Goal: Task Accomplishment & Management: Manage account settings

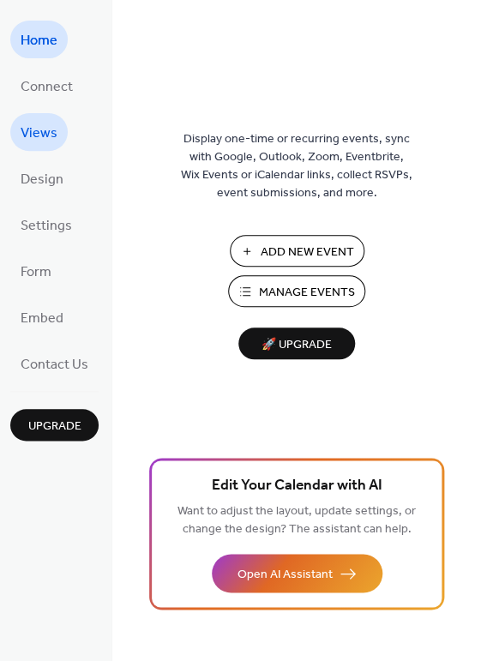
click at [49, 132] on span "Views" at bounding box center [39, 133] width 37 height 27
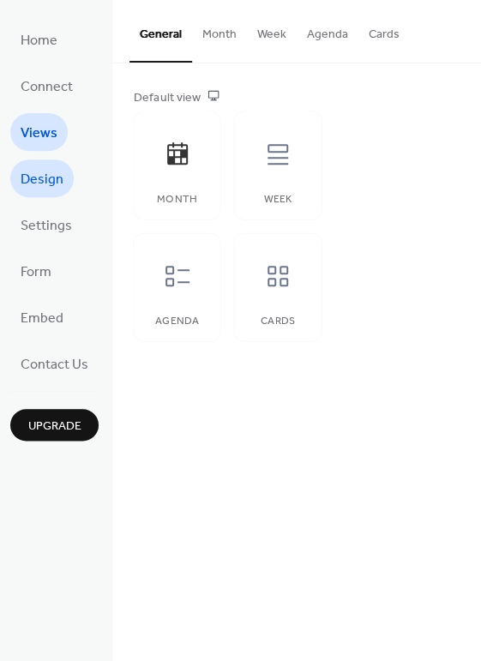
click at [46, 181] on span "Design" at bounding box center [42, 179] width 43 height 27
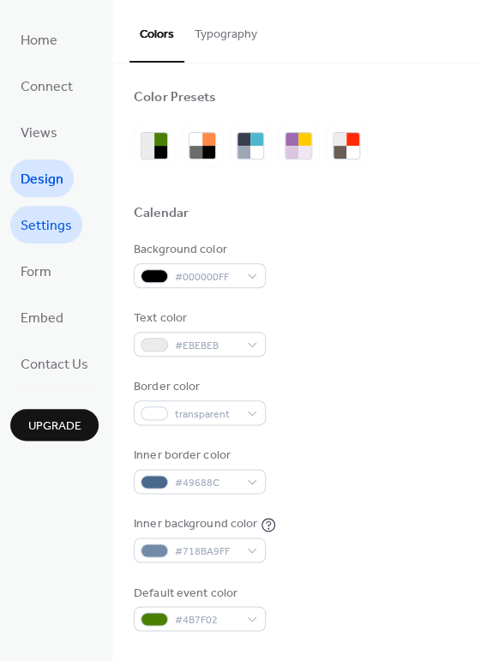
click at [45, 236] on span "Settings" at bounding box center [46, 225] width 51 height 27
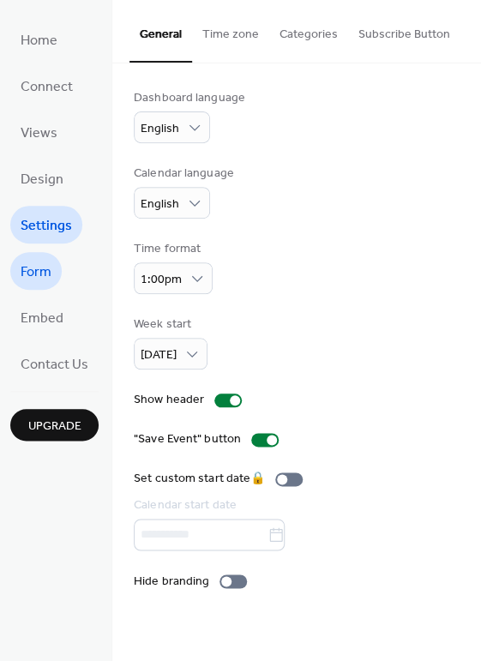
click at [39, 268] on span "Form" at bounding box center [36, 272] width 31 height 27
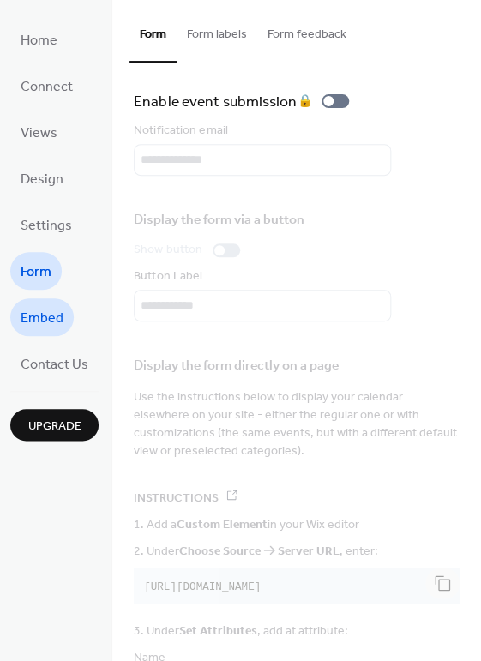
click at [41, 321] on span "Embed" at bounding box center [42, 318] width 43 height 27
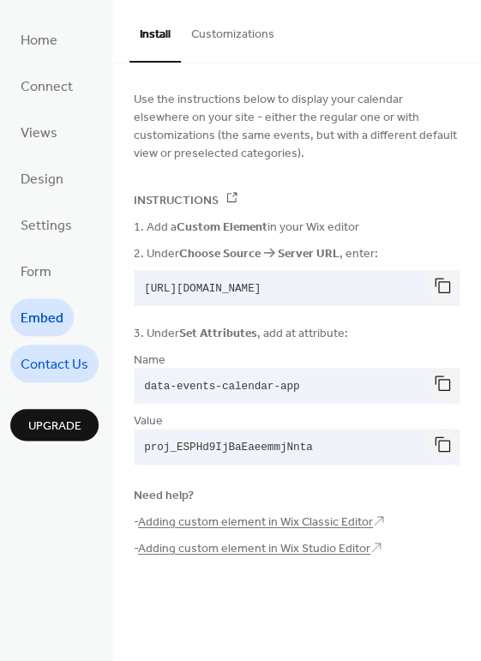
click at [54, 356] on span "Contact Us" at bounding box center [55, 364] width 68 height 27
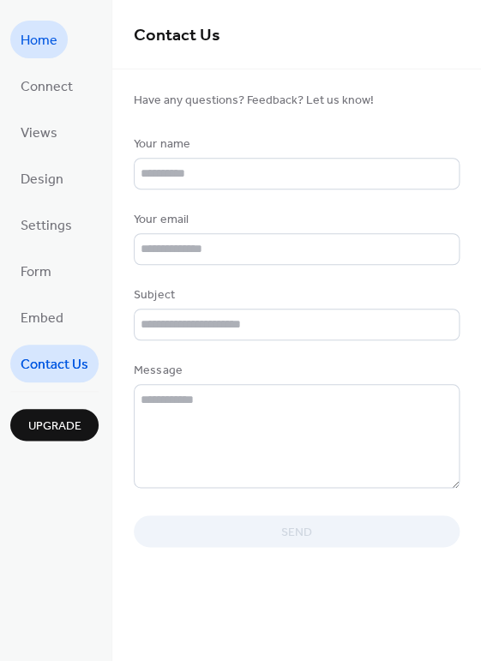
click at [40, 41] on span "Home" at bounding box center [39, 40] width 37 height 27
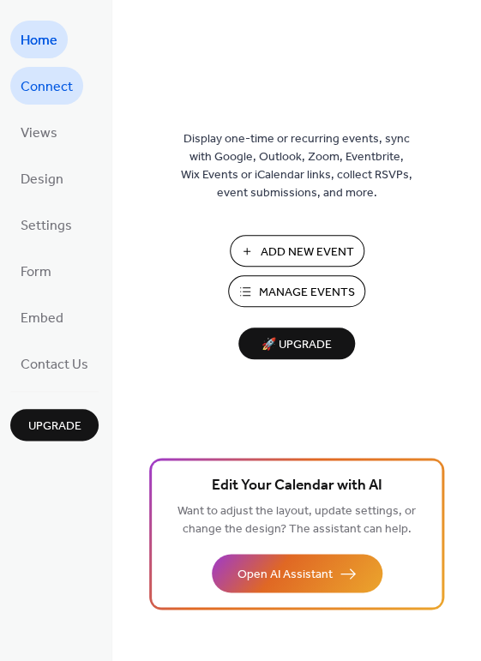
click at [48, 85] on span "Connect" at bounding box center [47, 87] width 52 height 27
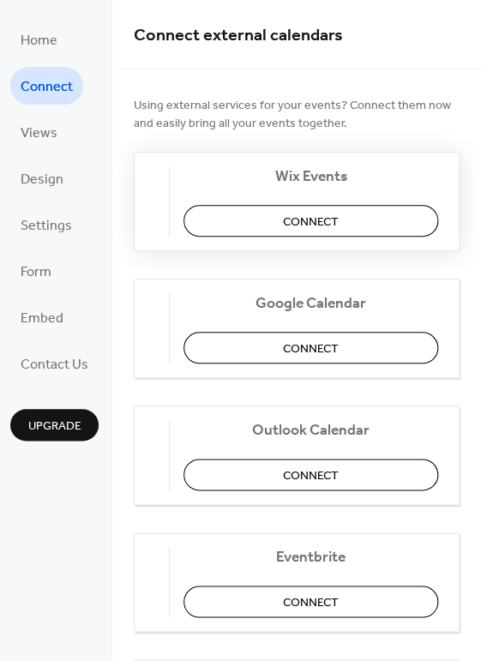
click at [274, 222] on button "Connect" at bounding box center [310, 221] width 254 height 32
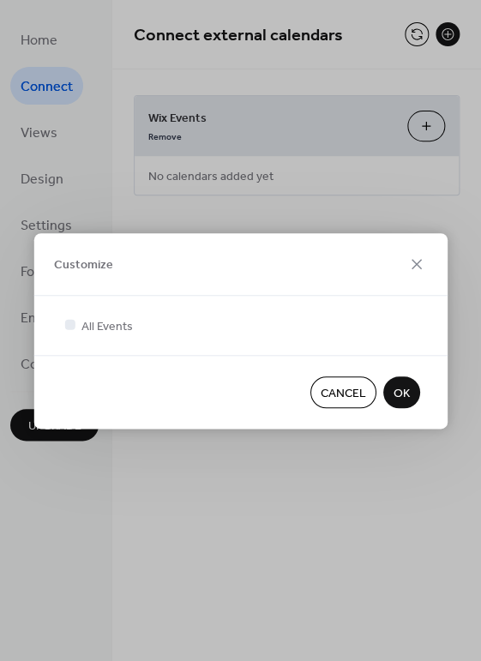
click at [407, 394] on span "OK" at bounding box center [401, 393] width 16 height 18
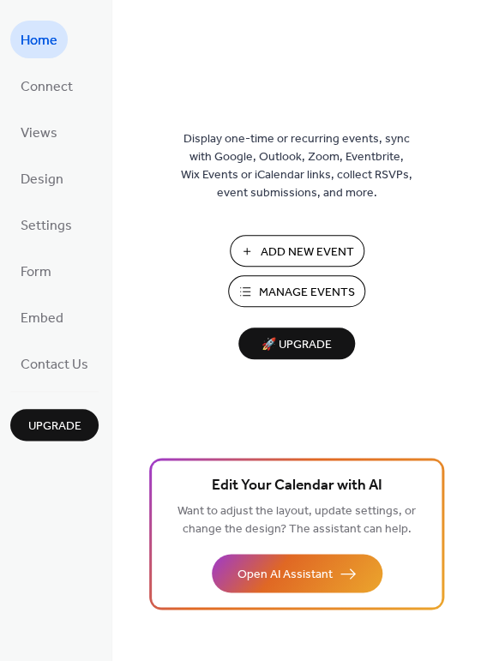
click at [304, 290] on span "Manage Events" at bounding box center [307, 293] width 96 height 18
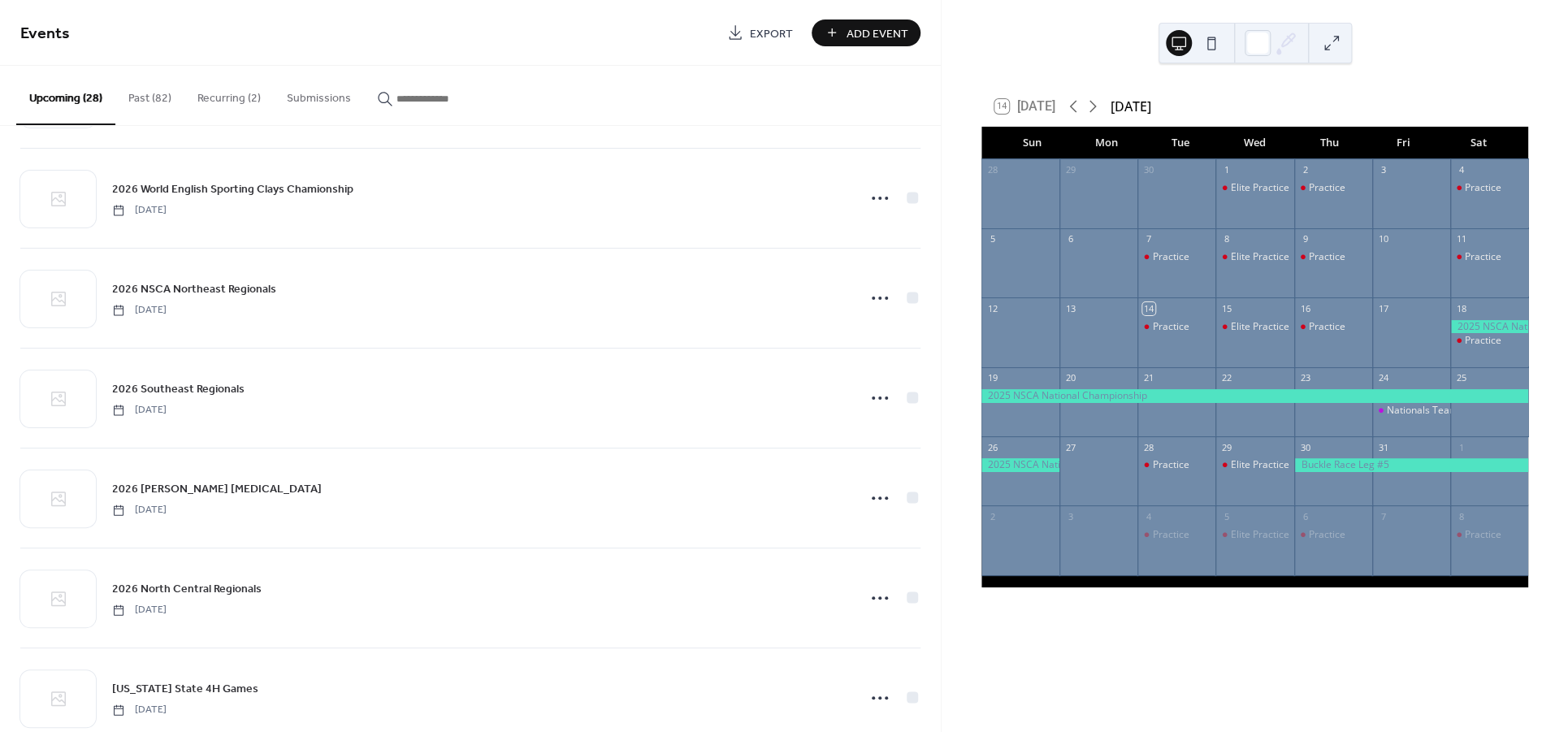
scroll to position [1518, 0]
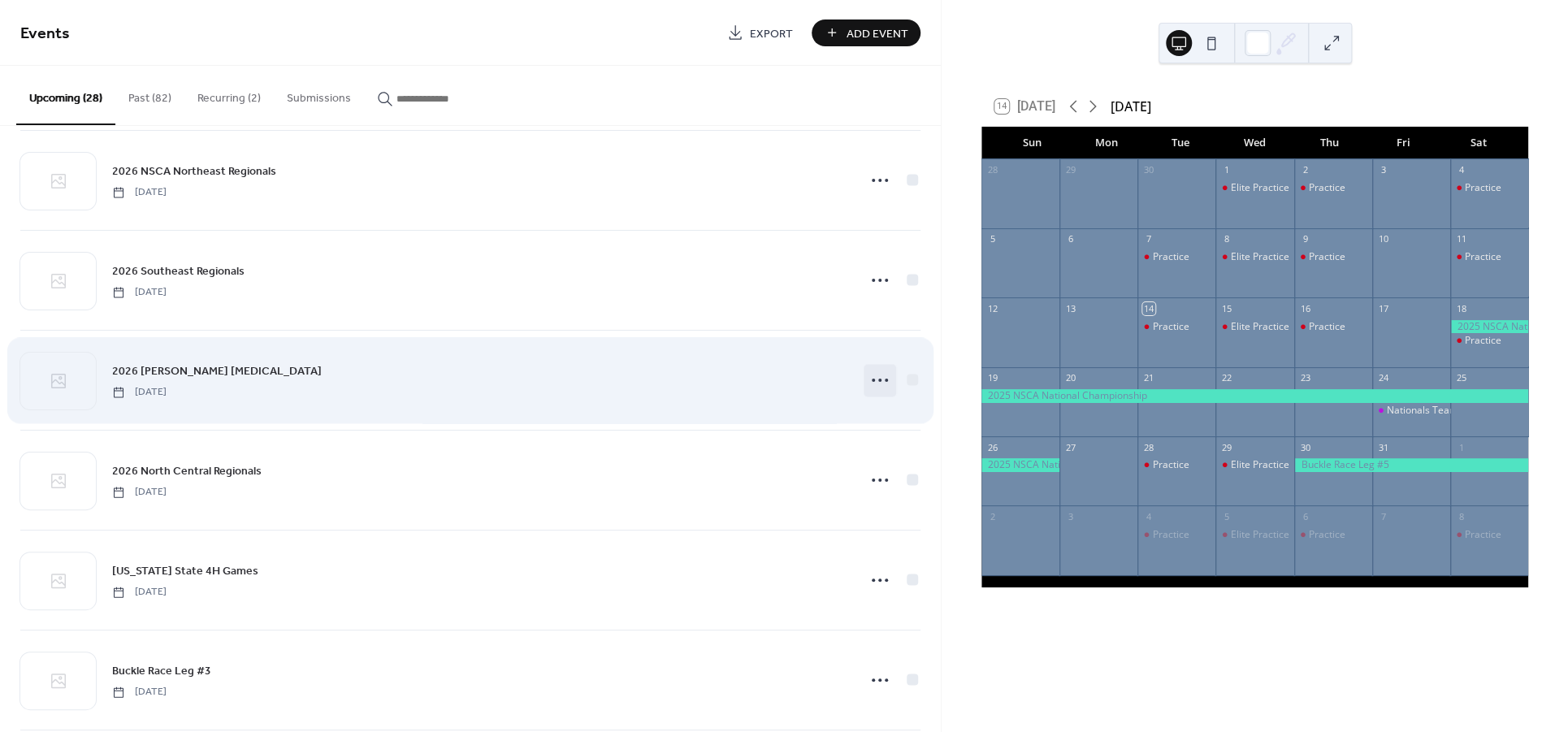
click at [871, 382] on circle at bounding box center [872, 379] width 3 height 3
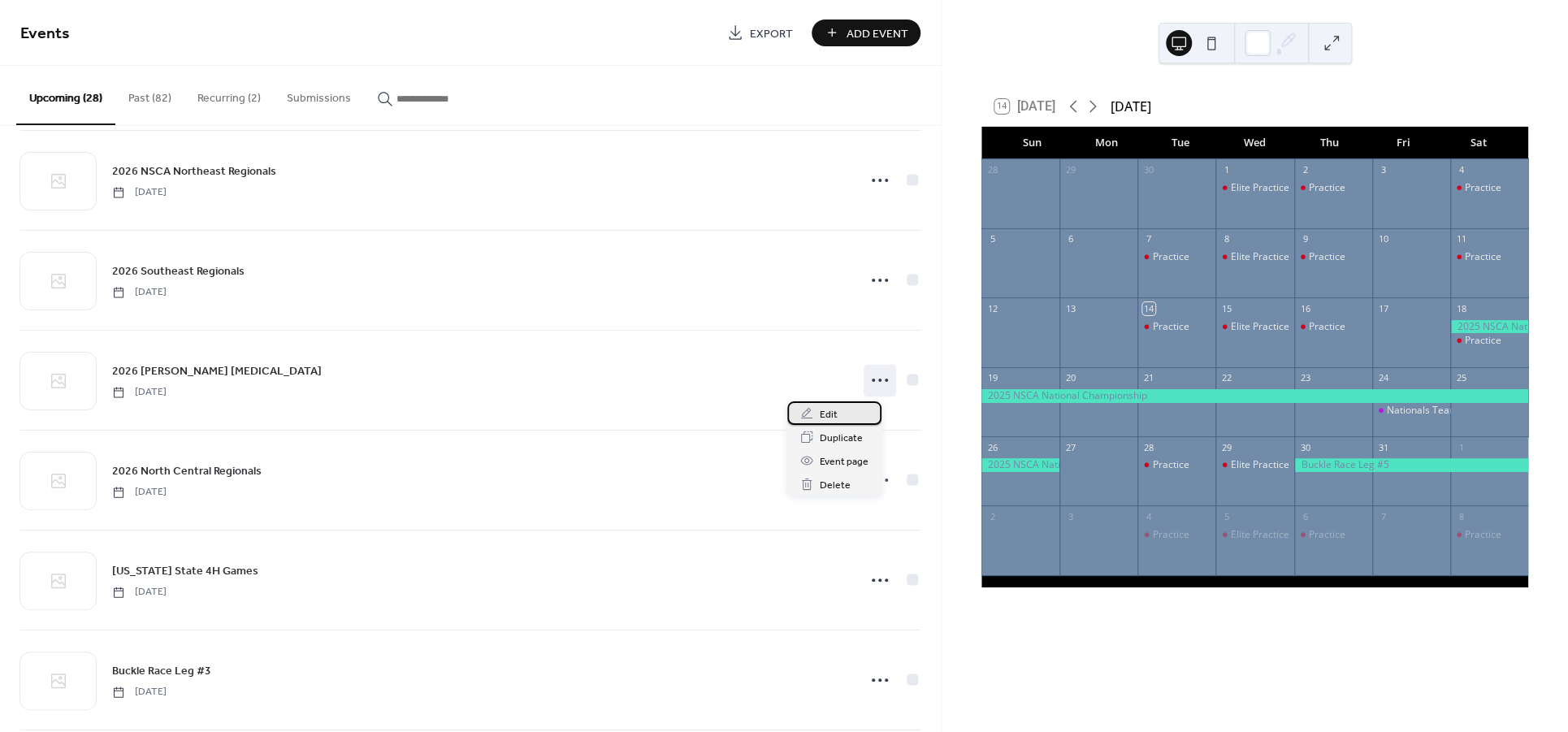
click at [823, 414] on span "Edit" at bounding box center [829, 414] width 18 height 17
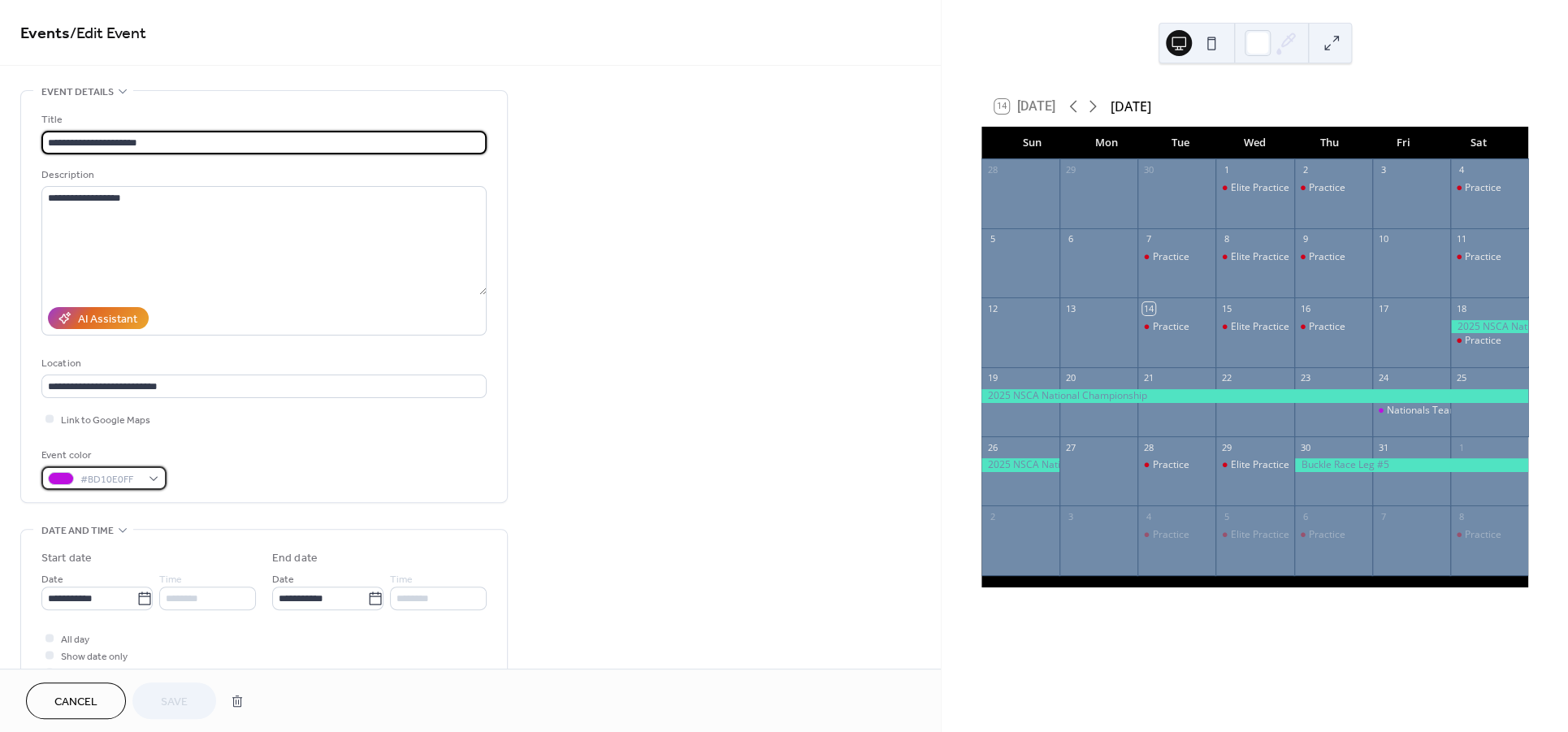
click at [154, 489] on div "#BD10E0FF" at bounding box center [104, 478] width 125 height 24
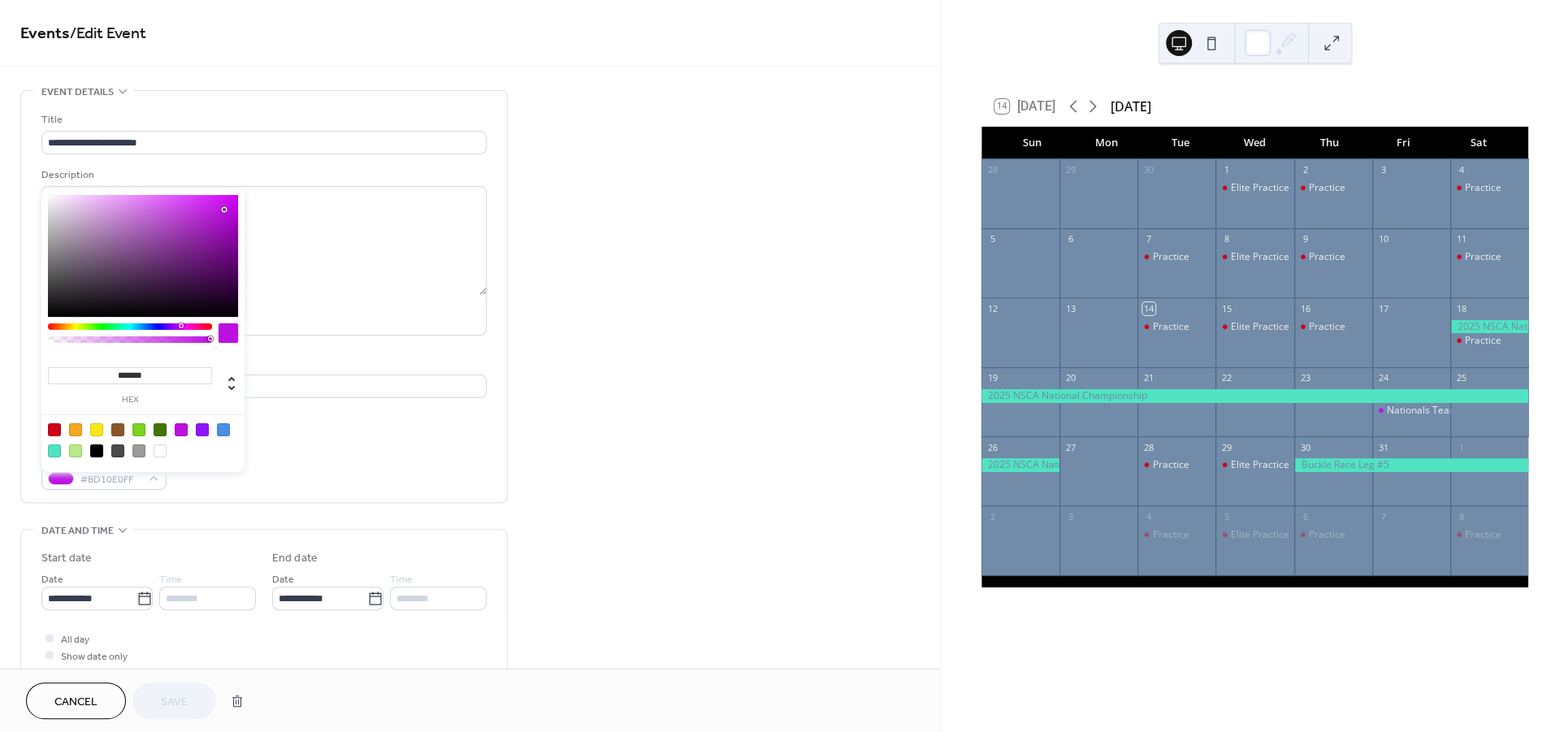
click at [179, 425] on div at bounding box center [181, 430] width 13 height 13
click at [302, 457] on div "Event color #BD10E0FF" at bounding box center [264, 467] width 446 height 43
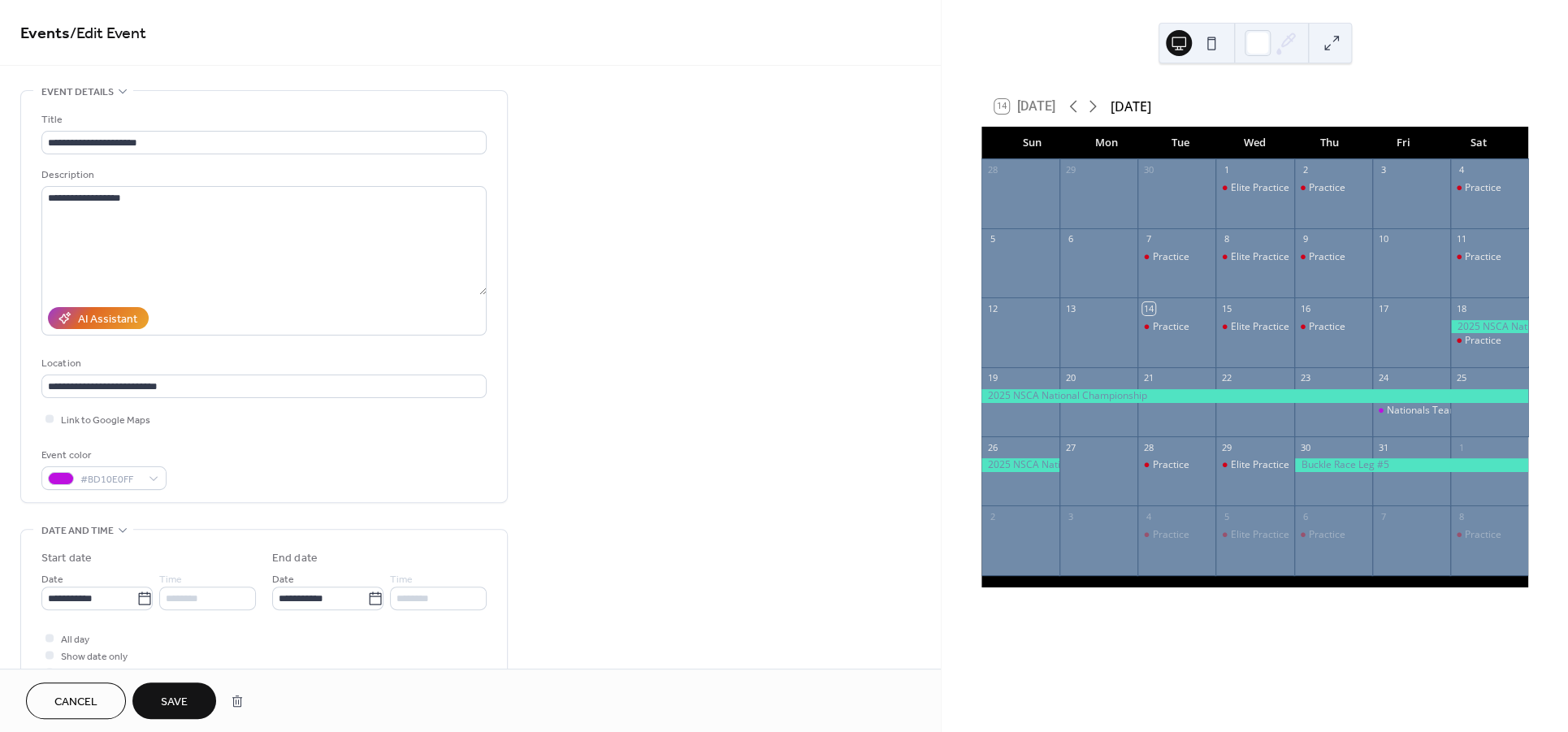
click at [165, 703] on span "Save" at bounding box center [174, 703] width 27 height 17
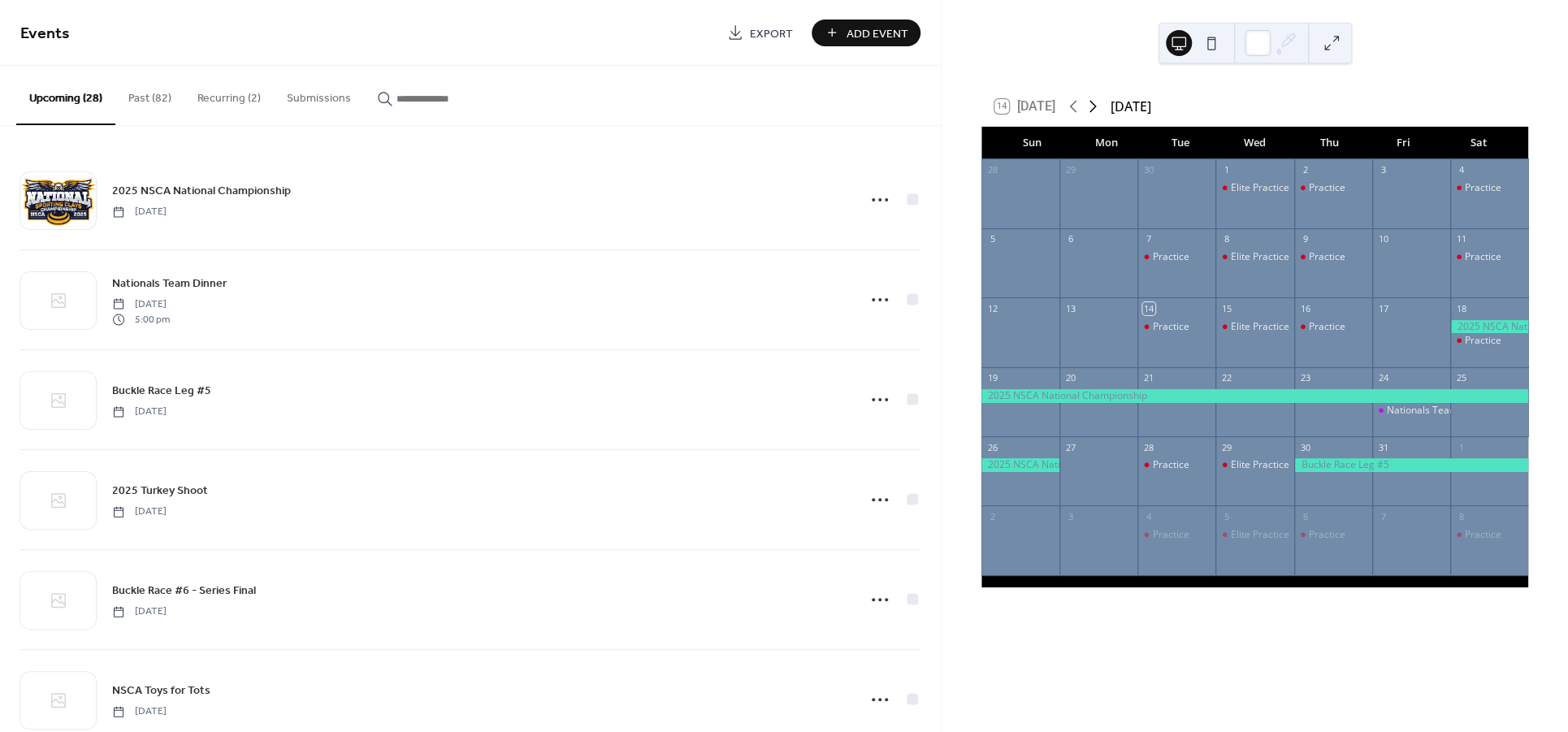
click at [1097, 106] on icon at bounding box center [1092, 106] width 20 height 20
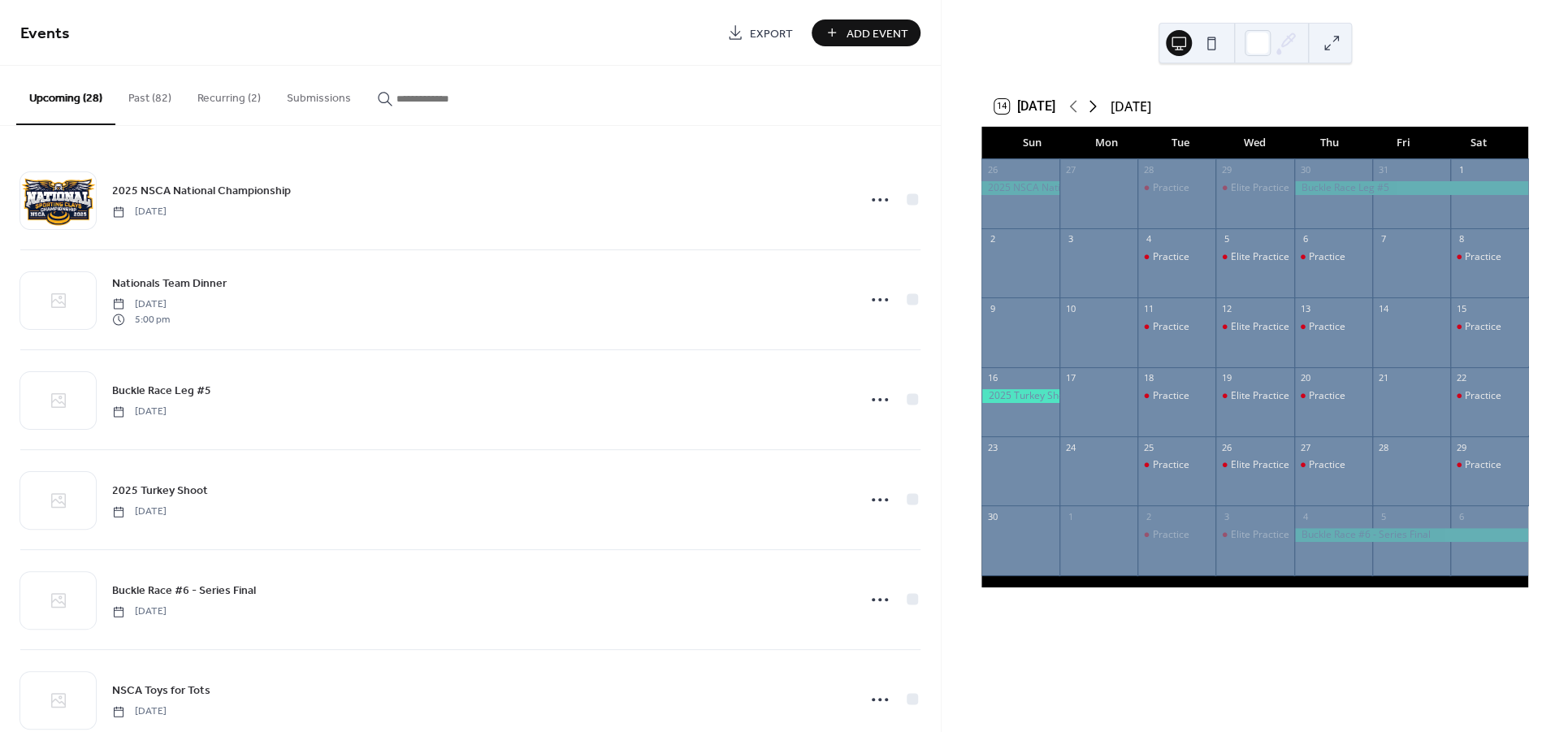
click at [1097, 106] on icon at bounding box center [1092, 106] width 20 height 20
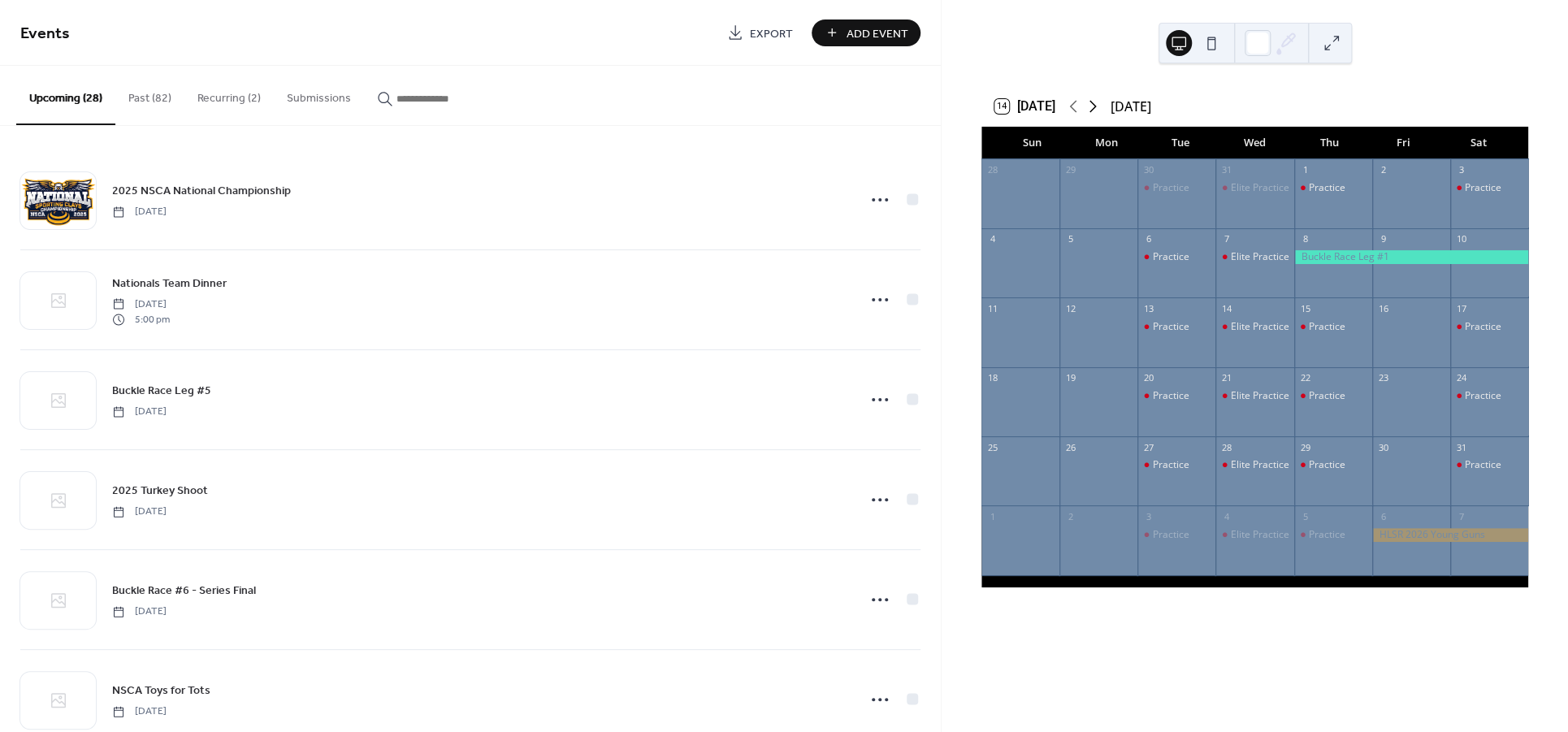
click at [1097, 106] on icon at bounding box center [1092, 106] width 20 height 20
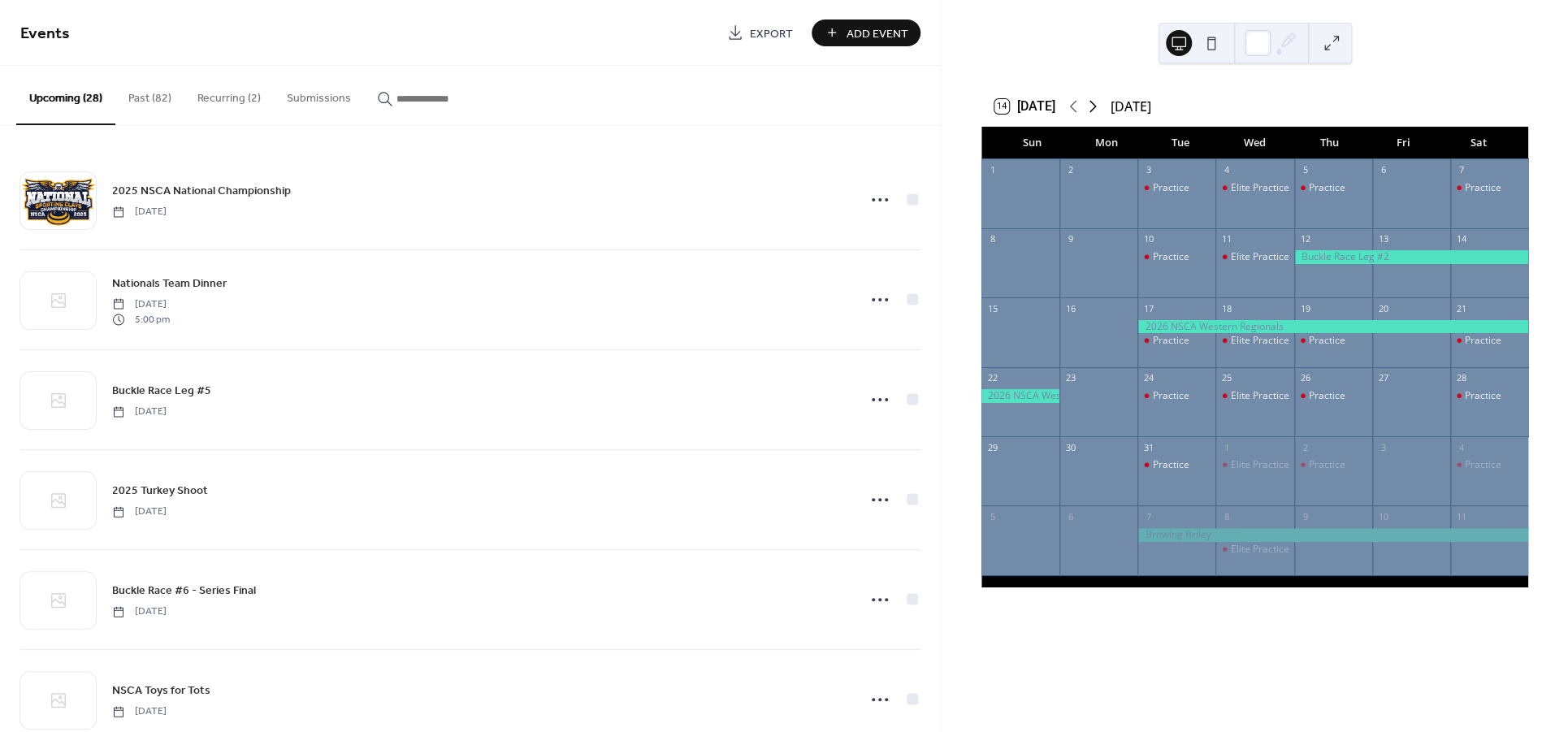
click at [1097, 106] on icon at bounding box center [1092, 106] width 20 height 20
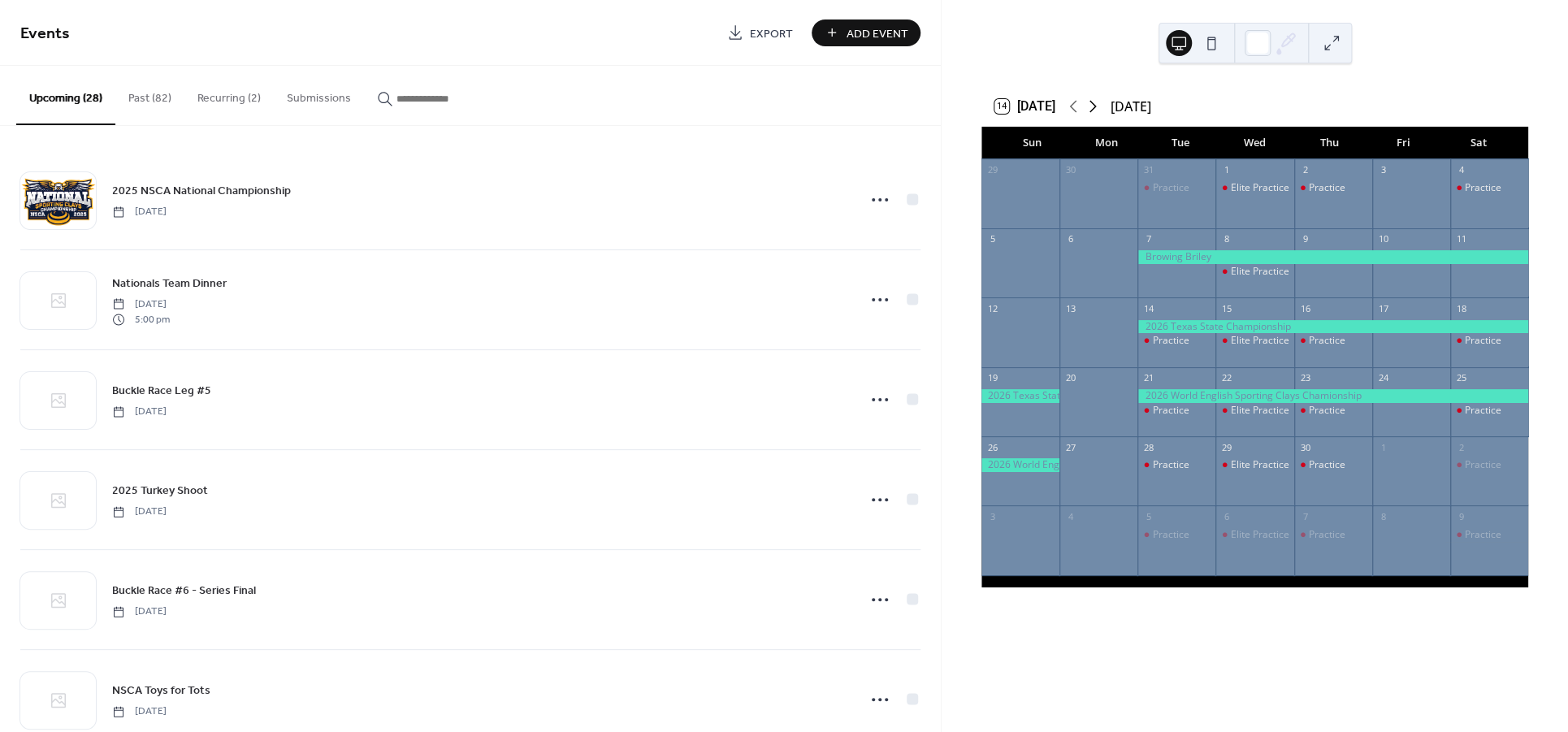
click at [1097, 106] on icon at bounding box center [1092, 106] width 20 height 20
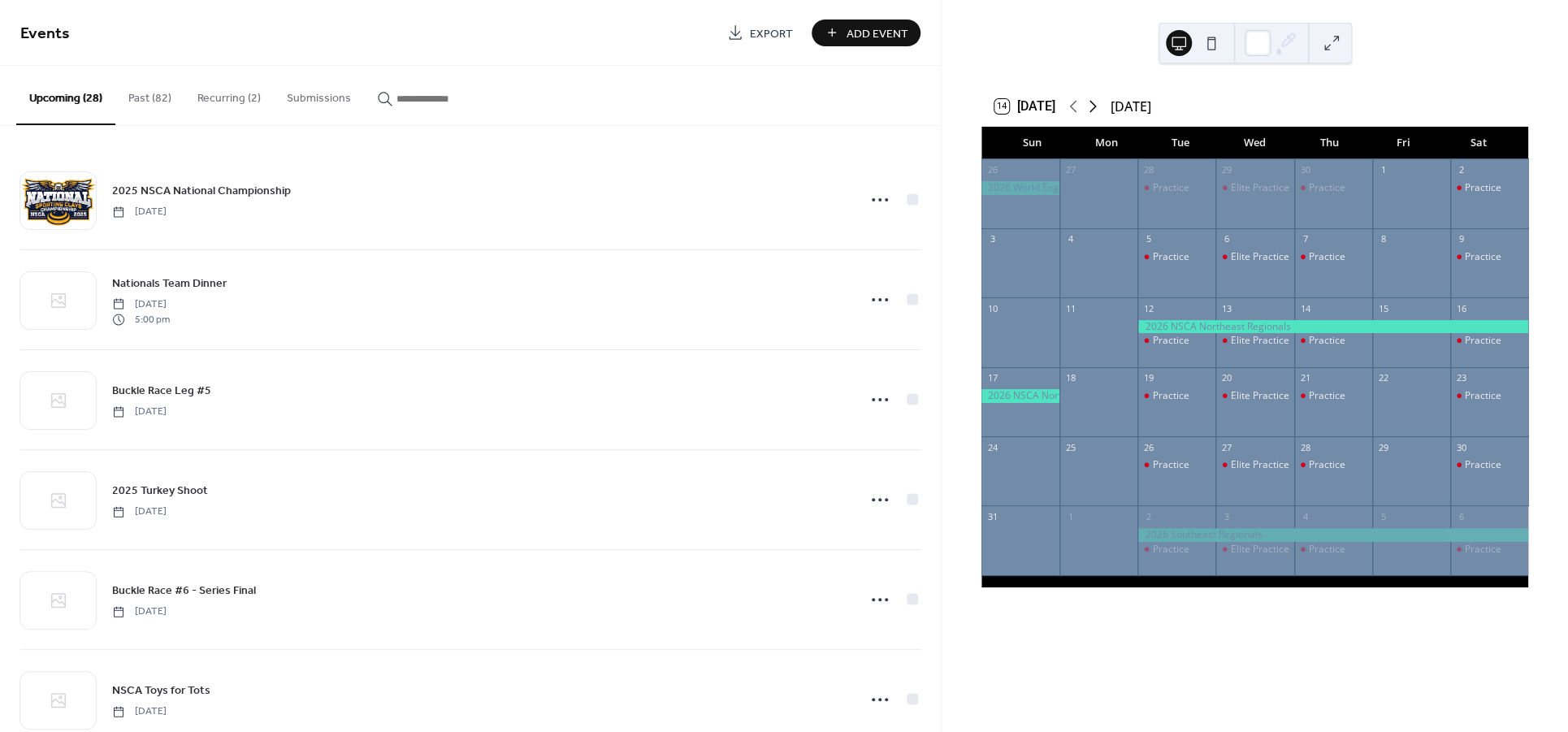
click at [1097, 106] on icon at bounding box center [1092, 106] width 20 height 20
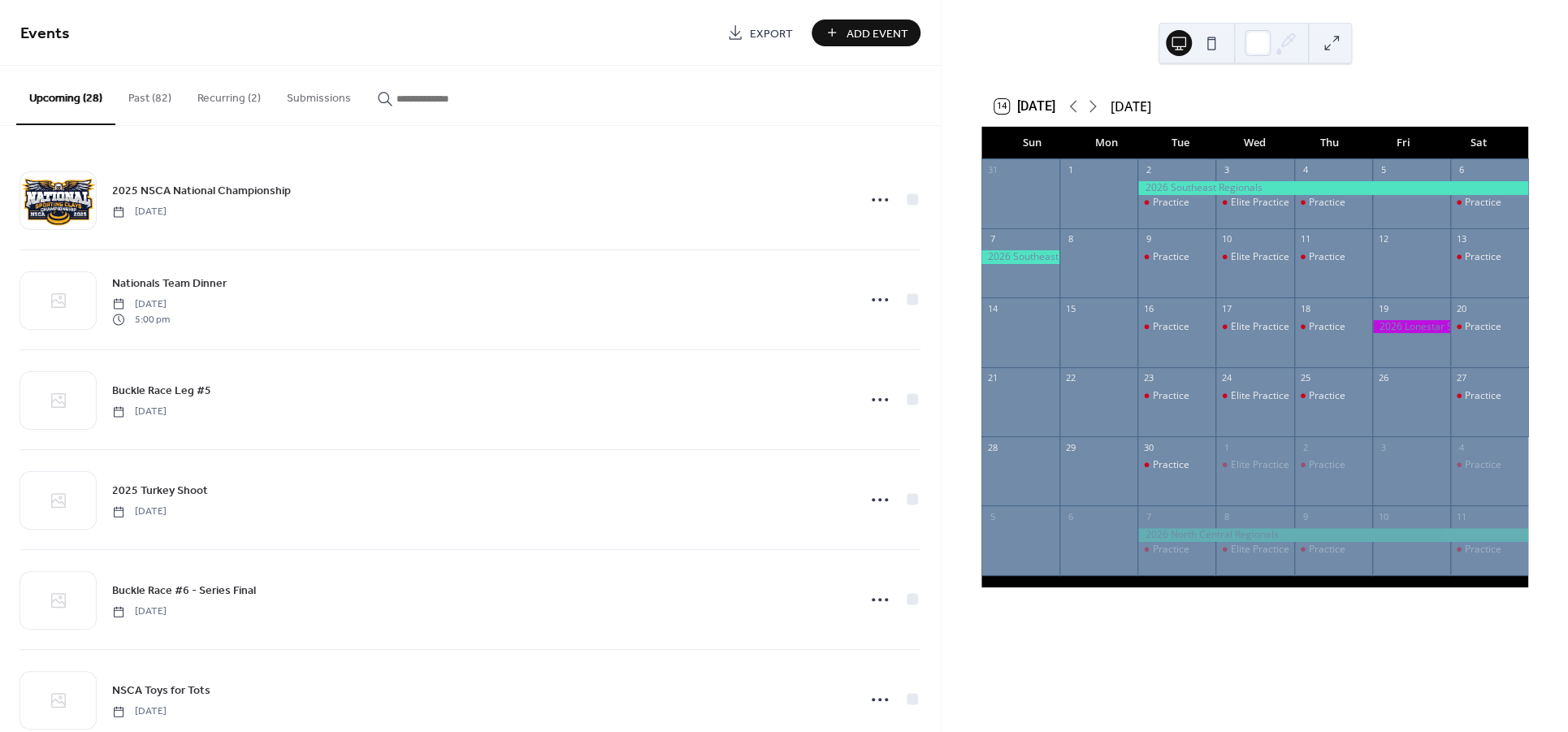
click at [1389, 330] on div at bounding box center [1411, 327] width 78 height 14
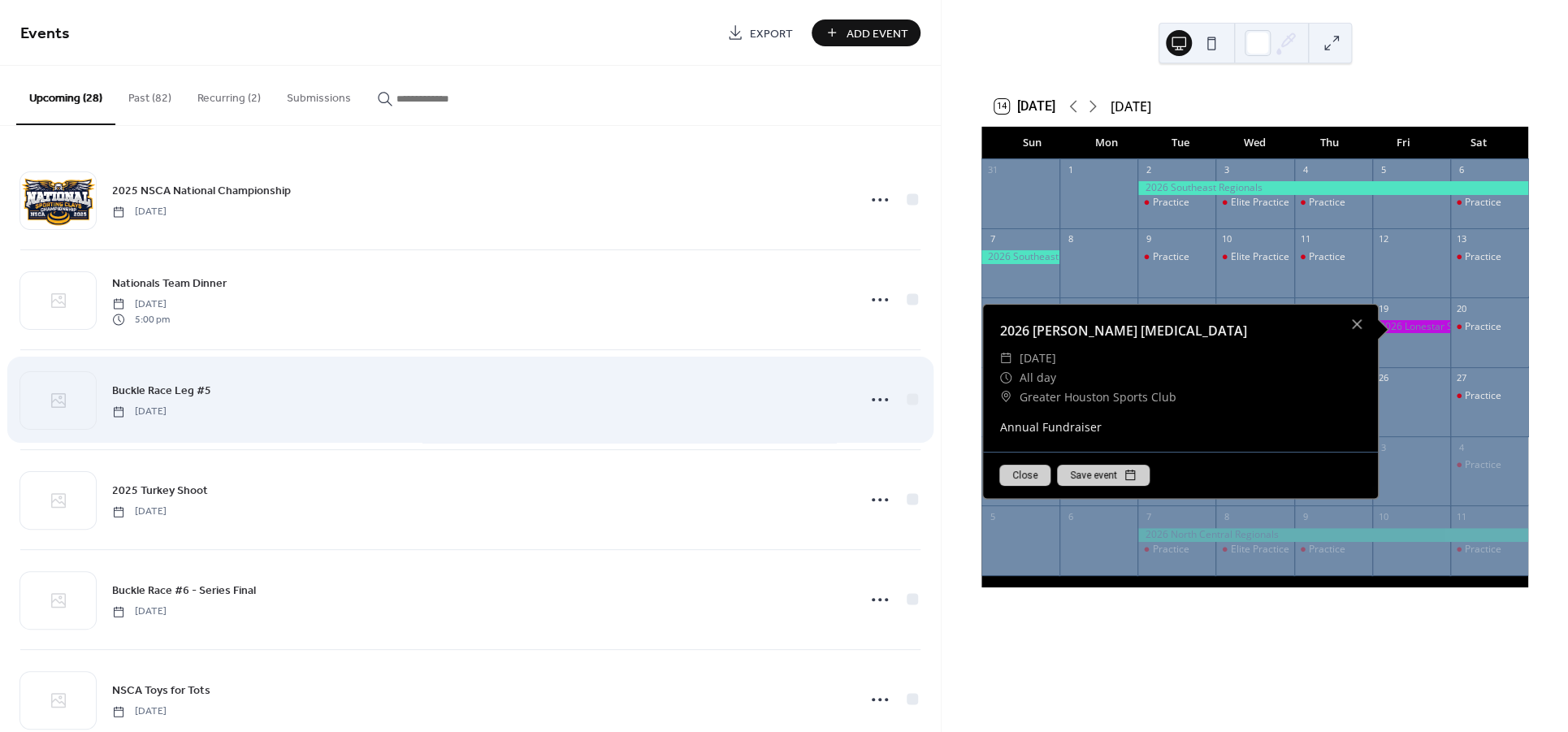
click at [879, 434] on div "Buckle Race Leg #5 Thursday, October 30, 2025" at bounding box center [469, 399] width 900 height 100
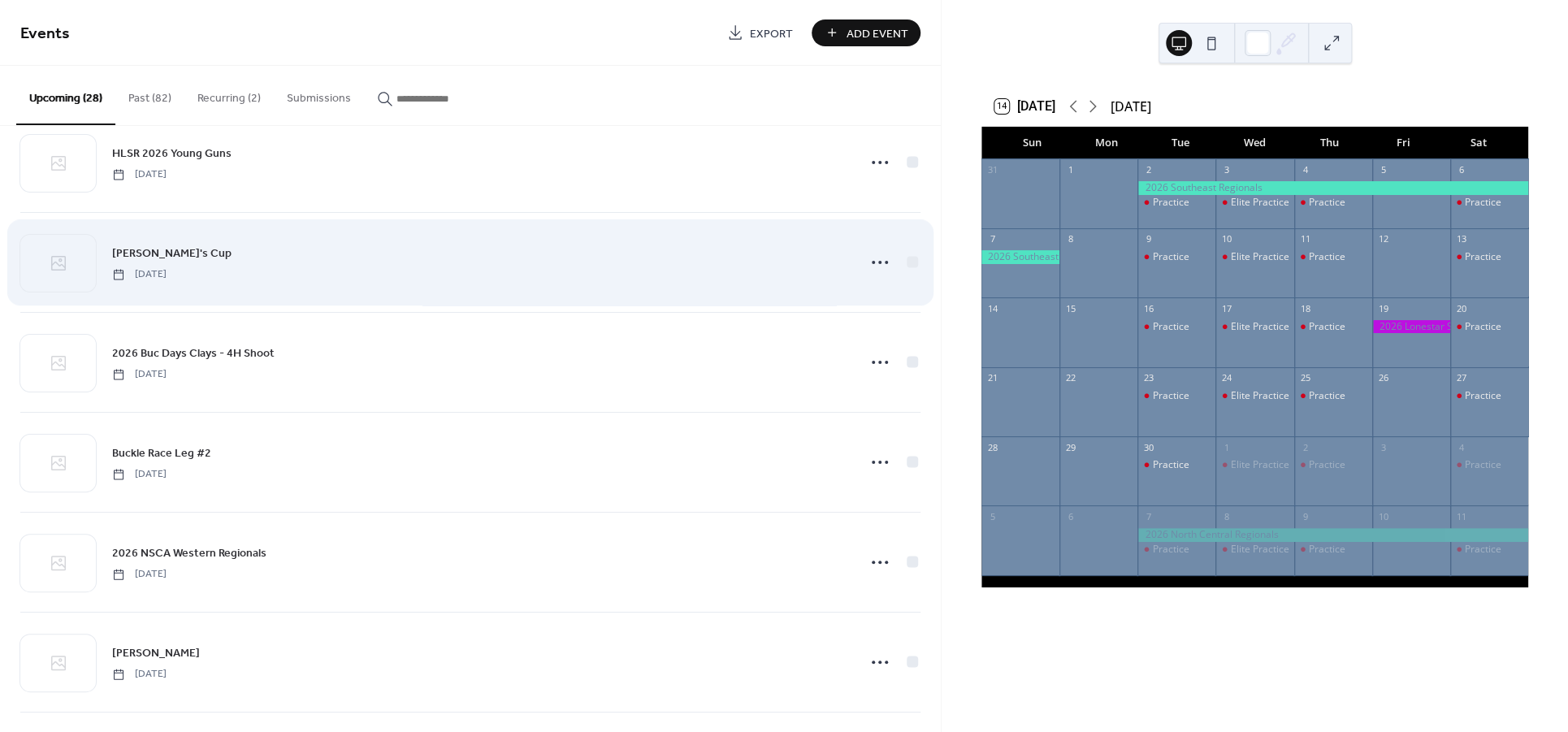
scroll to position [783, 0]
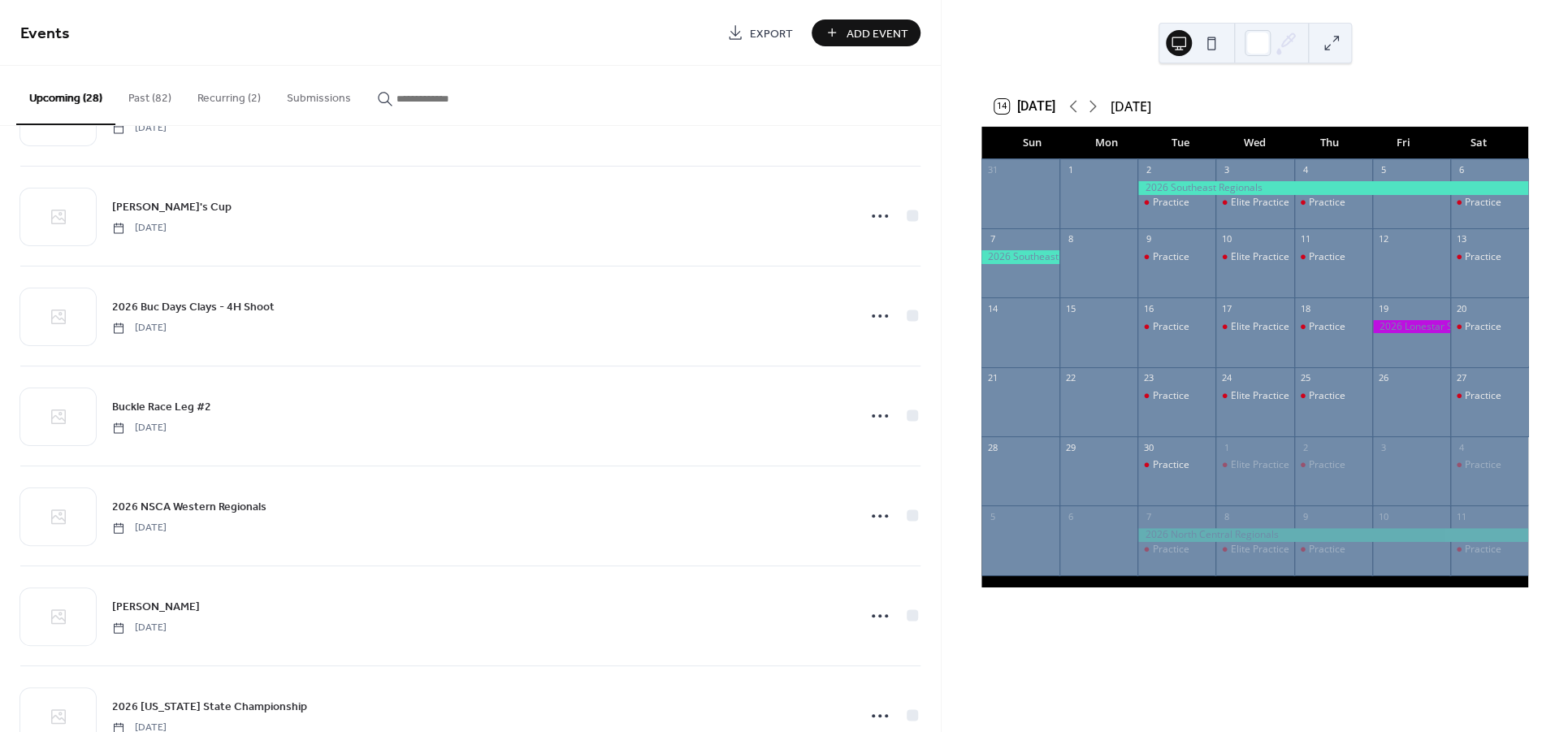
click at [1394, 326] on div at bounding box center [1411, 327] width 78 height 14
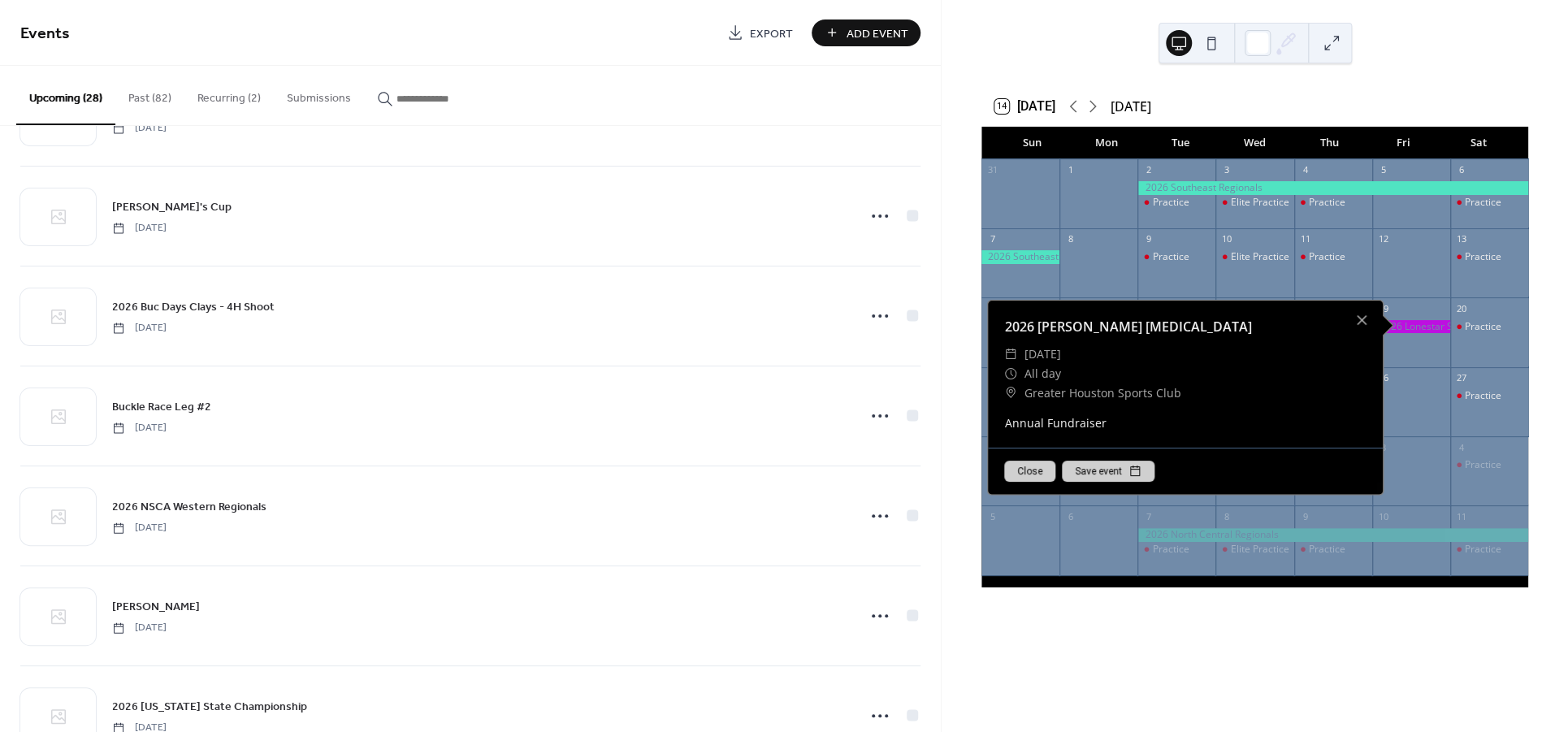
click at [1065, 335] on div "2026 Lonestar Shootout" at bounding box center [1185, 326] width 394 height 20
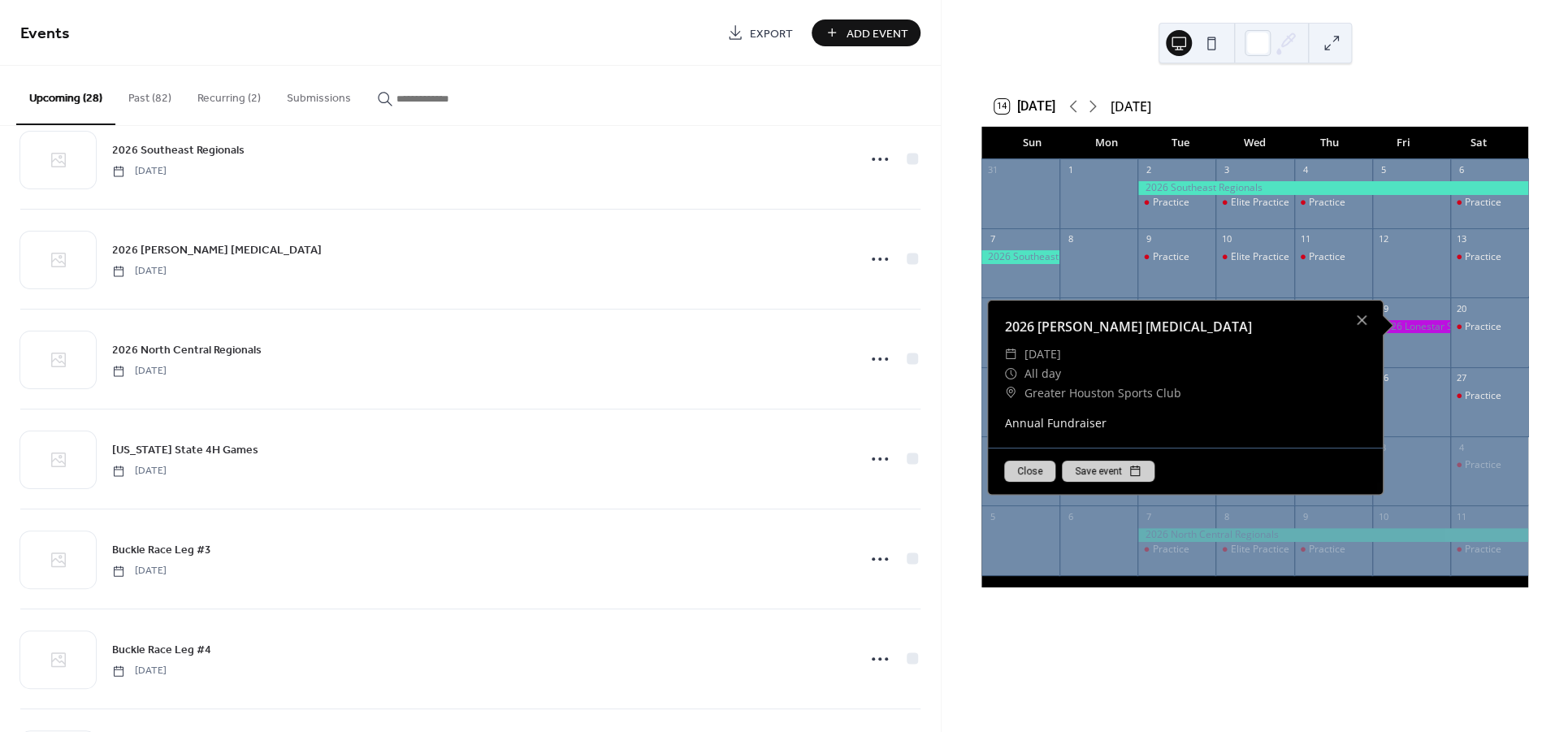
scroll to position [1567, 0]
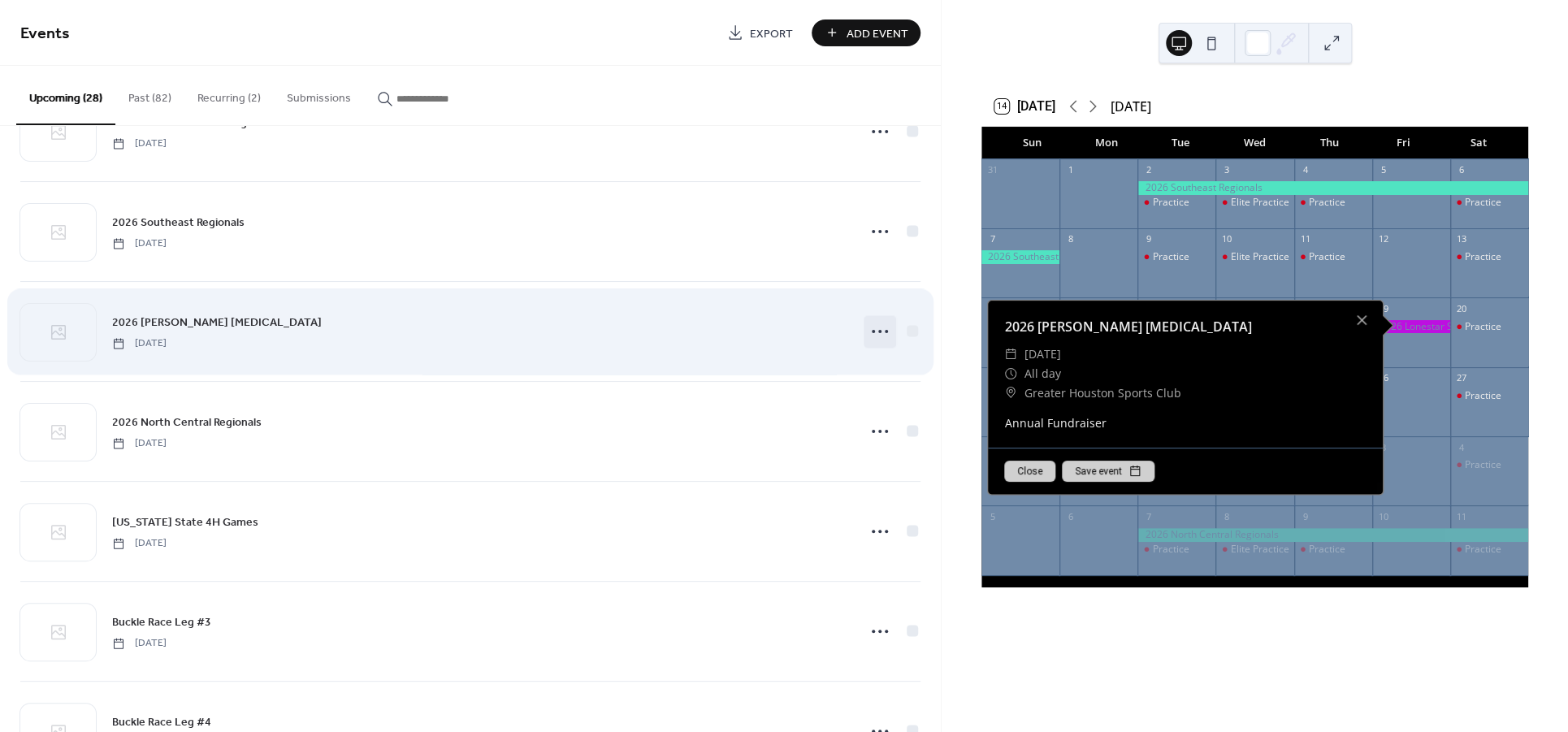
click at [866, 340] on icon at bounding box center [879, 331] width 26 height 26
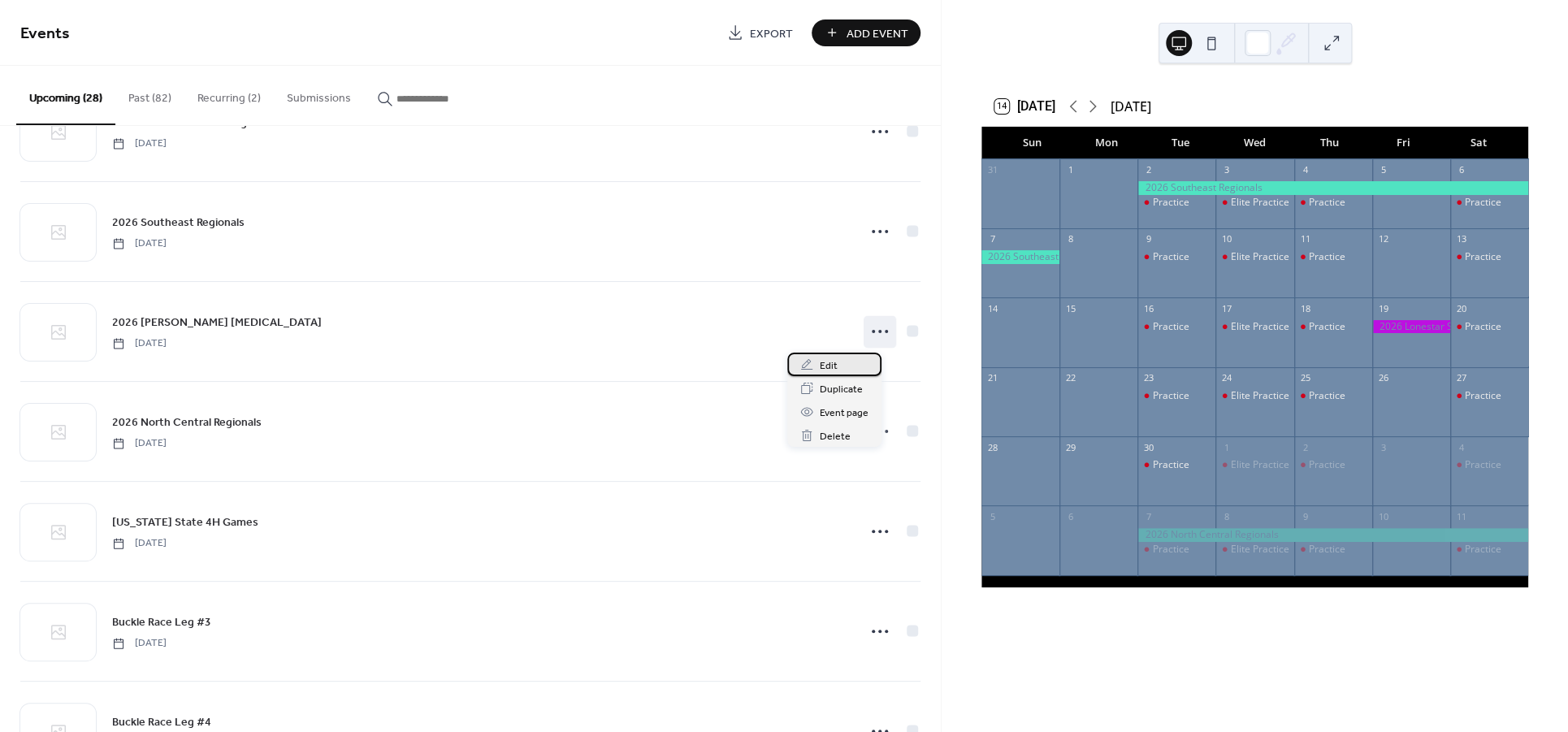
click at [822, 371] on span "Edit" at bounding box center [829, 366] width 18 height 17
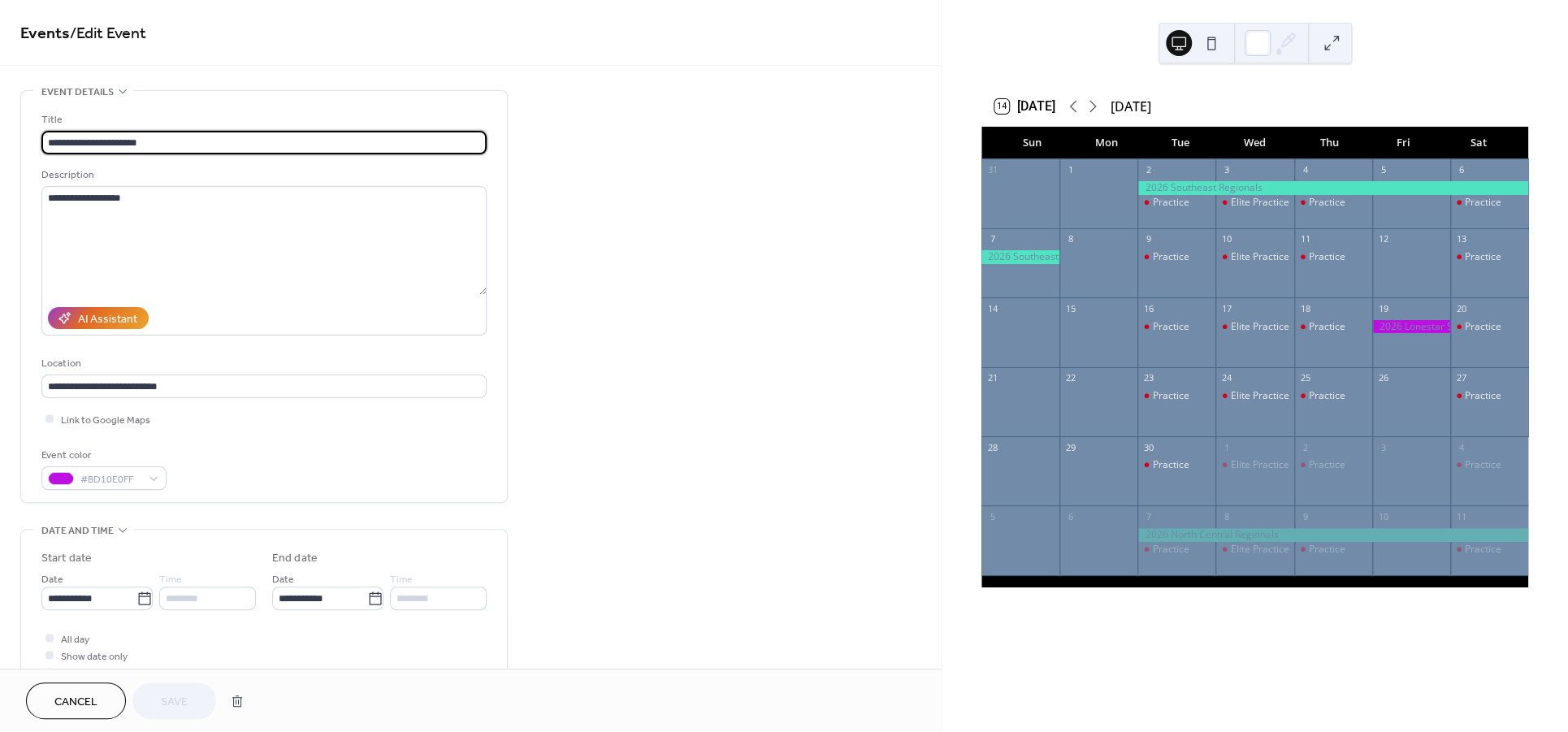
click at [88, 139] on input "**********" at bounding box center [264, 142] width 446 height 24
type input "**********"
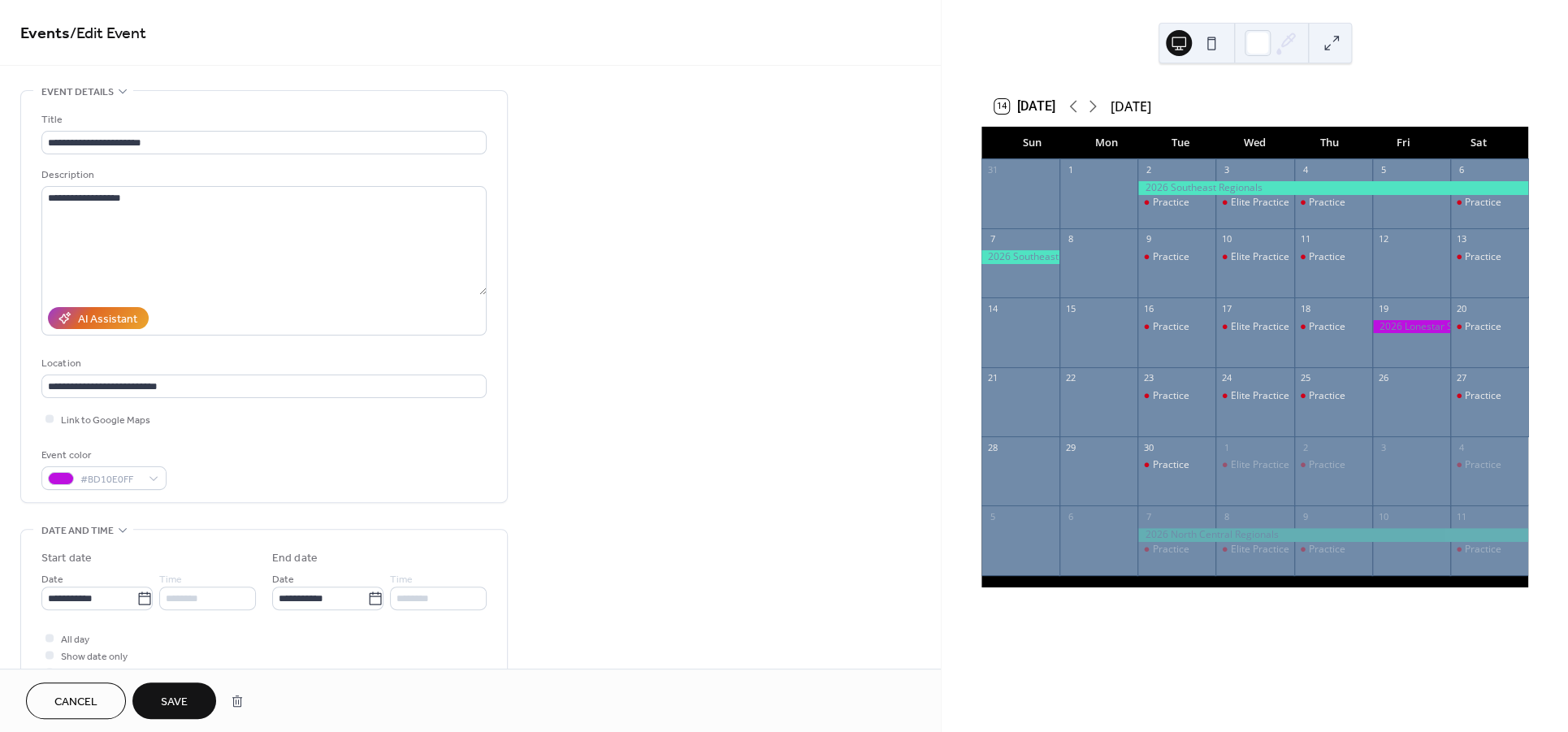
click at [186, 710] on span "Save" at bounding box center [174, 703] width 27 height 17
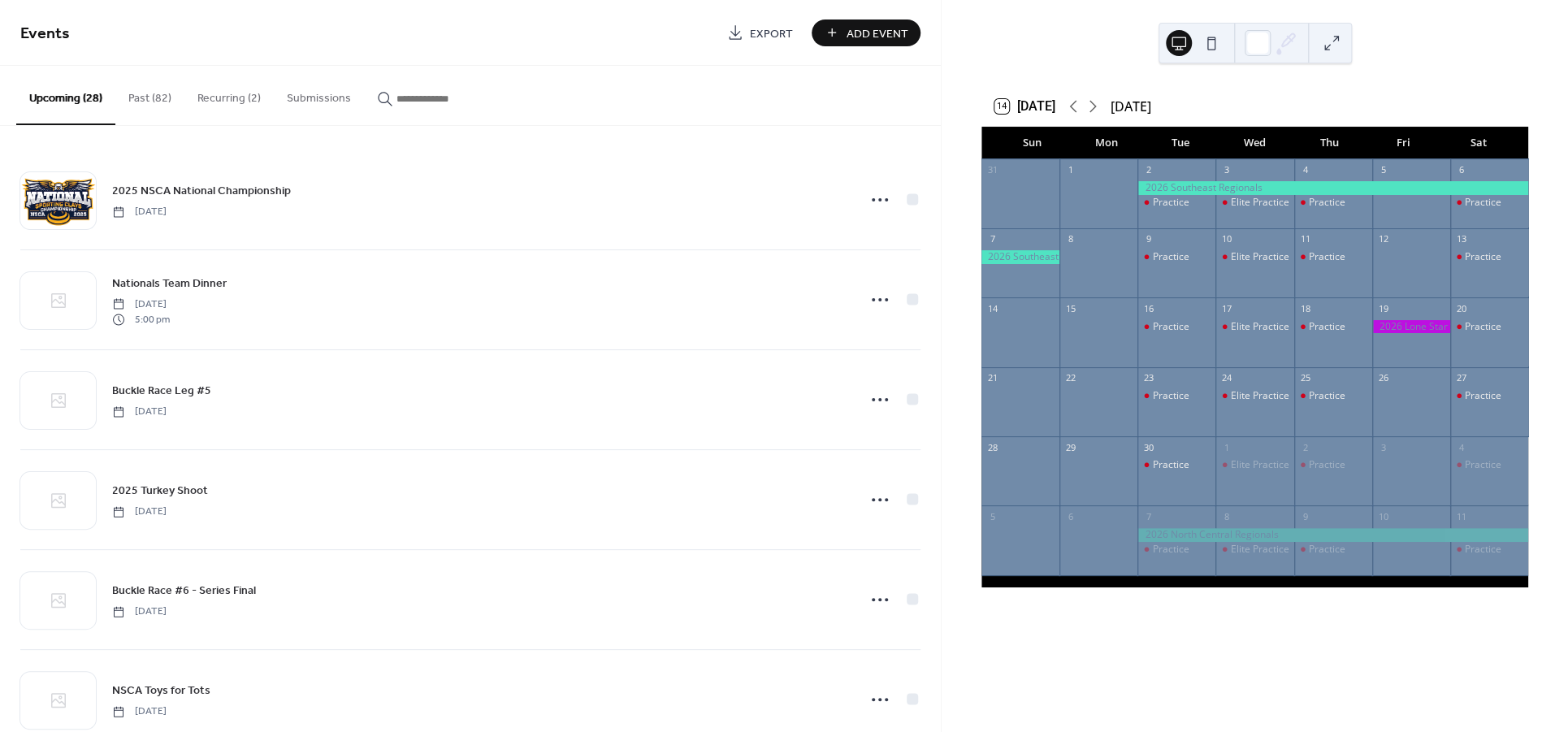
click at [1378, 330] on div at bounding box center [1411, 327] width 78 height 14
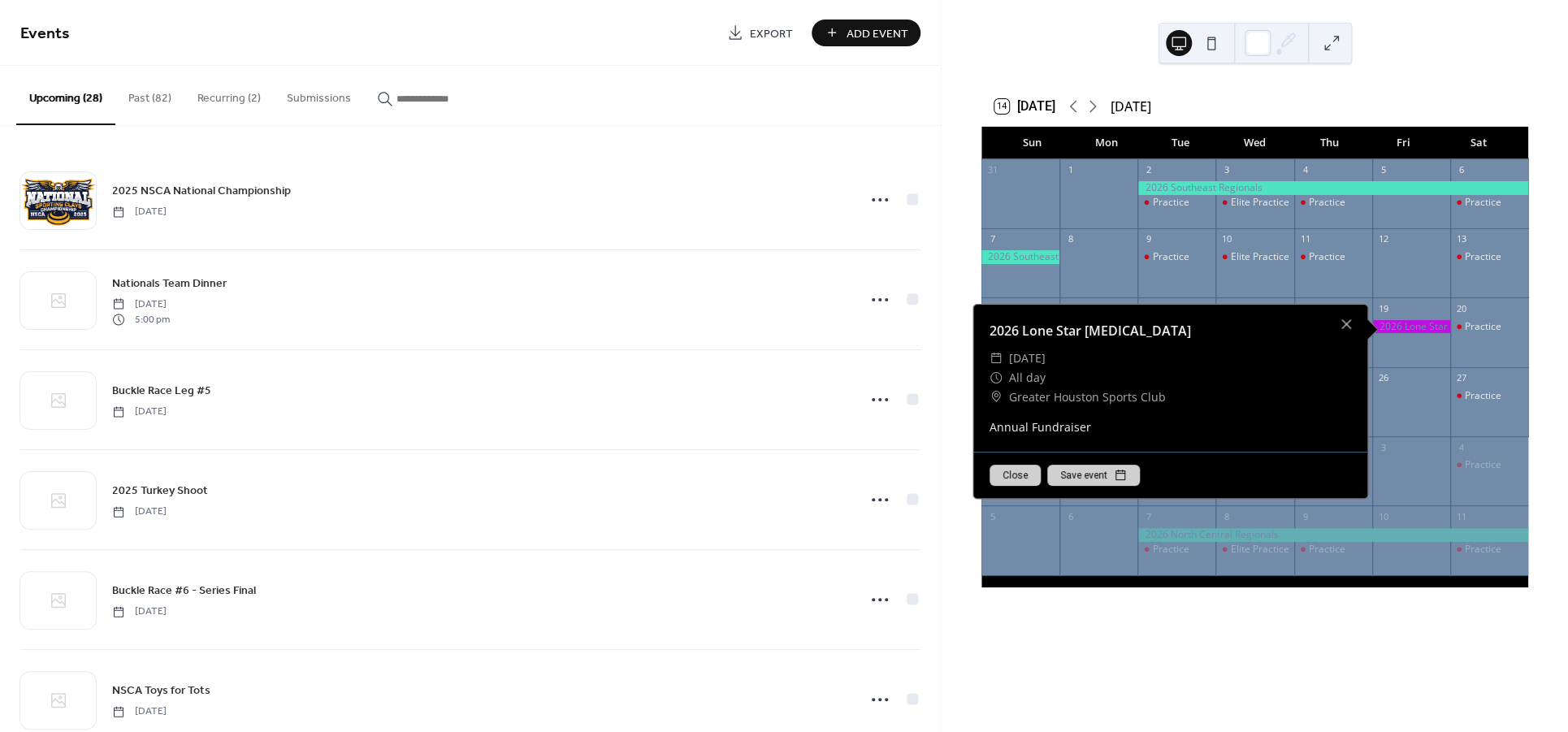
click at [1003, 47] on div "14 Today June 2026 Sun Mon Tue Wed Thu Fri Sat 31 1 2 Practice 3 Elite Practice…" at bounding box center [1254, 366] width 627 height 732
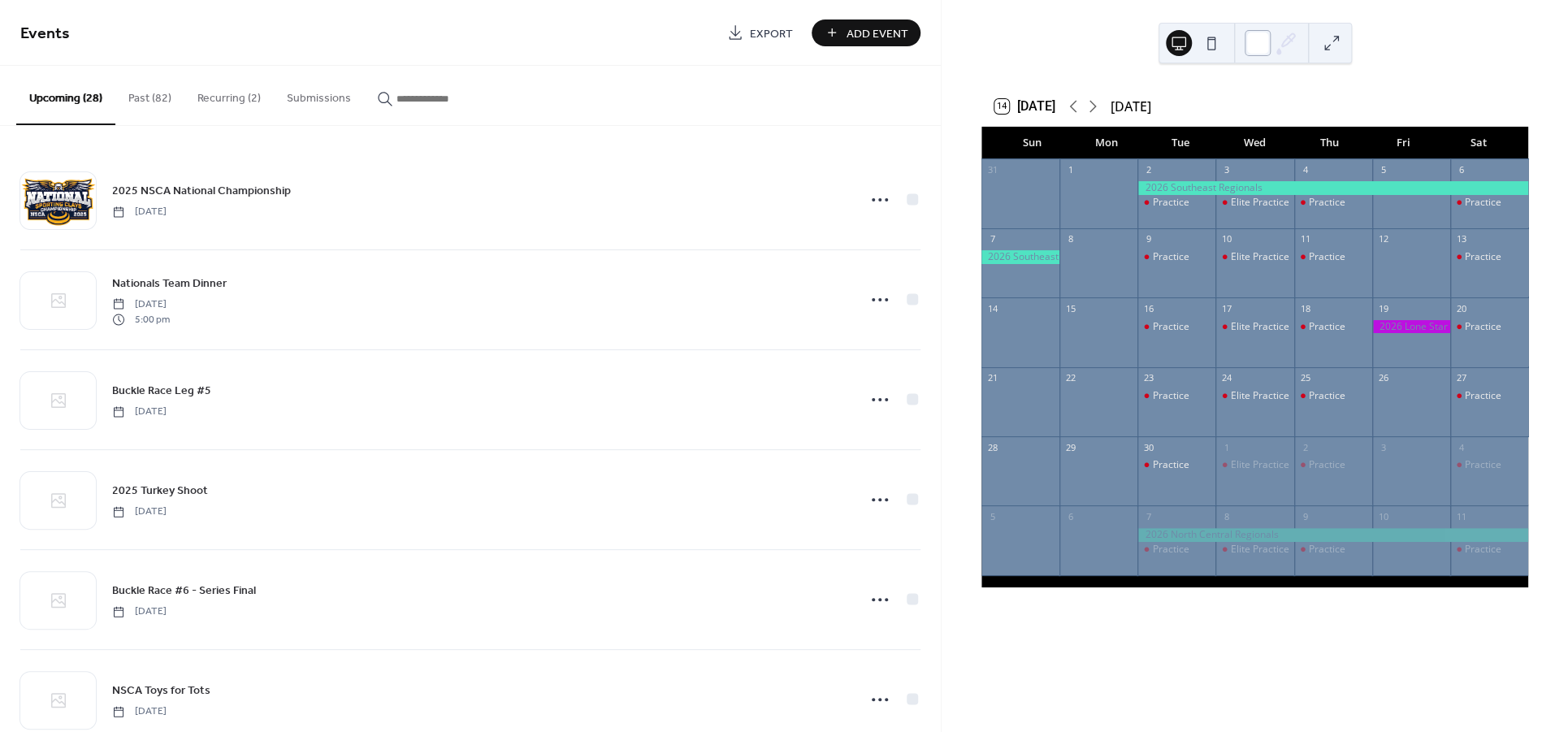
click at [1267, 48] on div at bounding box center [1257, 43] width 26 height 26
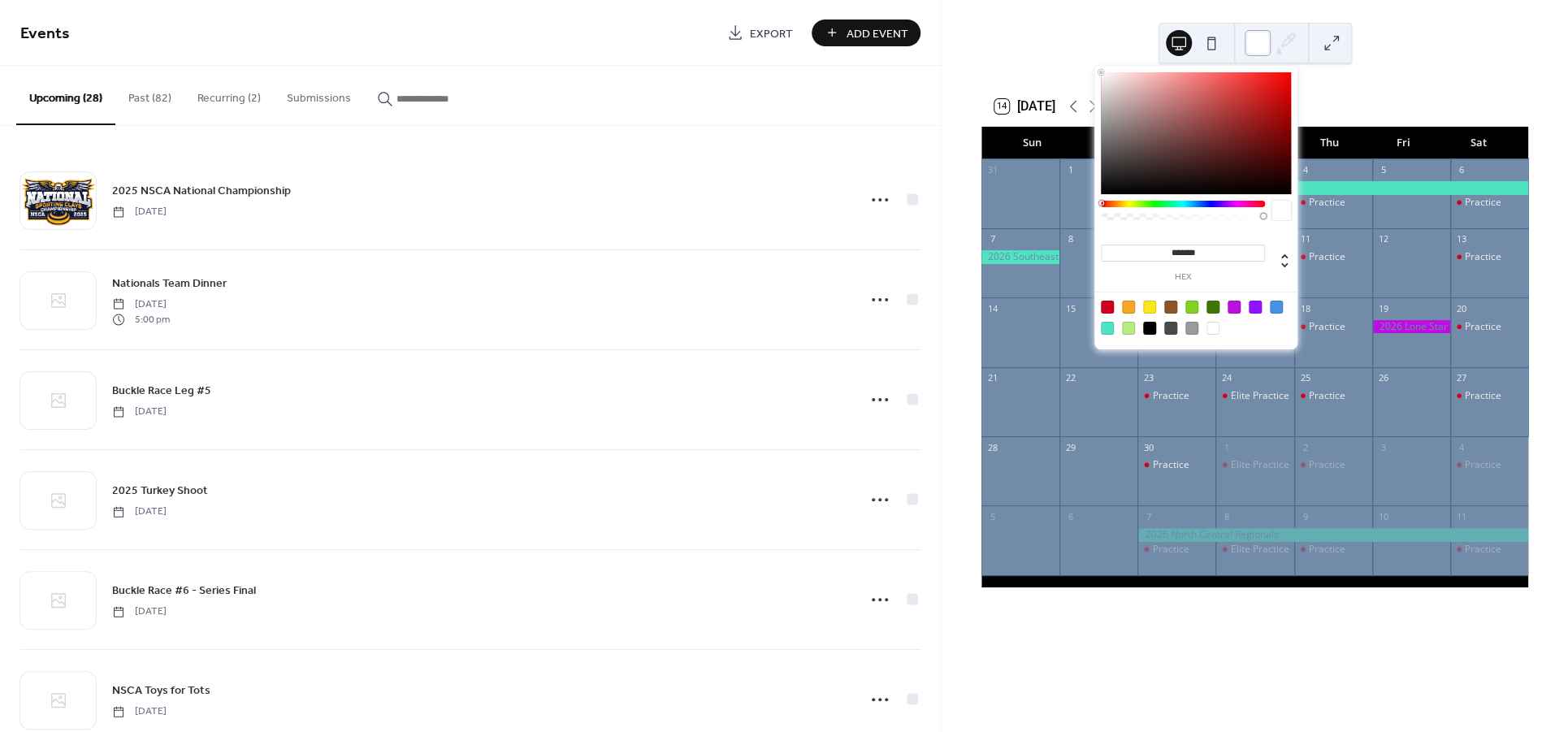
click at [1251, 49] on div at bounding box center [1257, 43] width 26 height 26
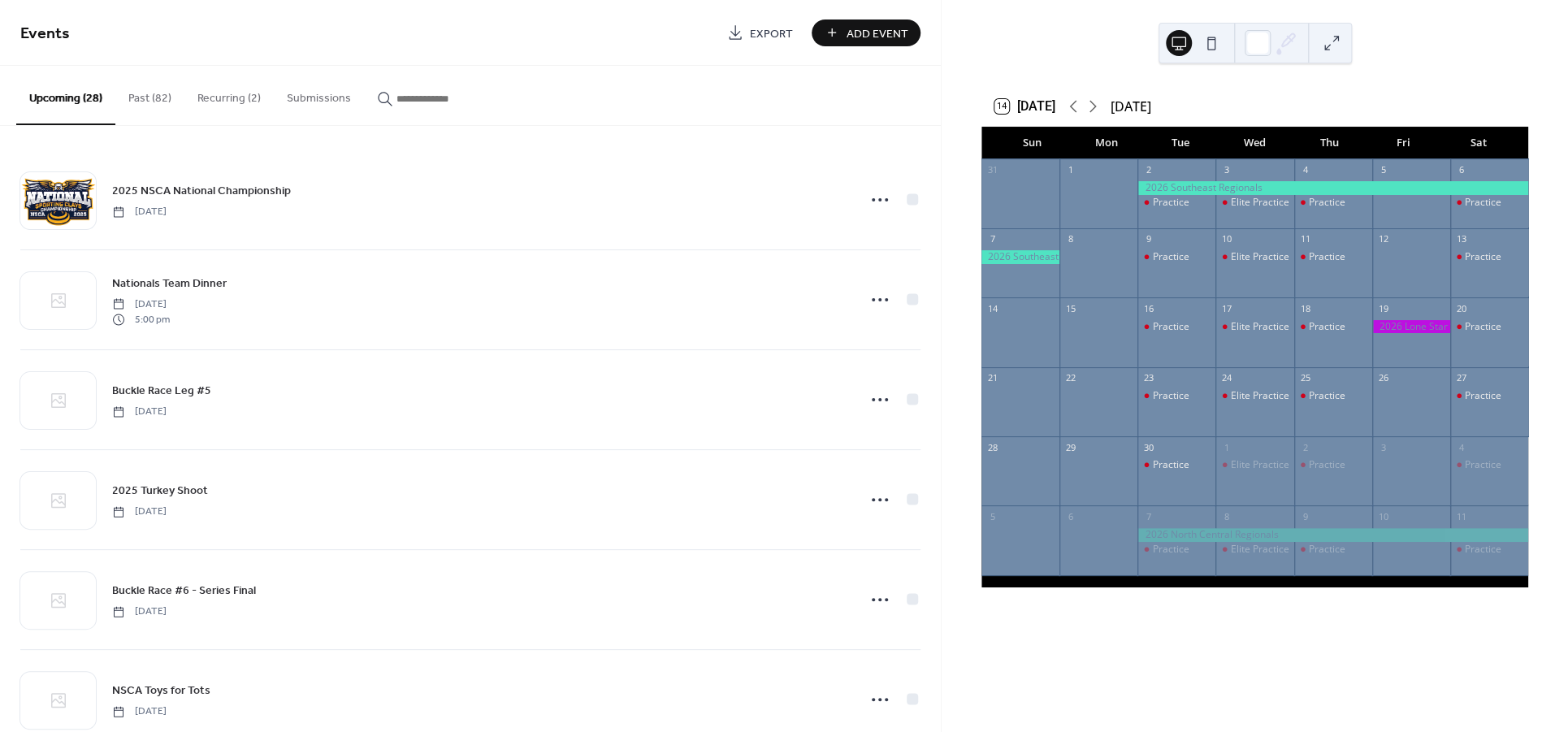
click at [1383, 332] on div at bounding box center [1411, 327] width 78 height 14
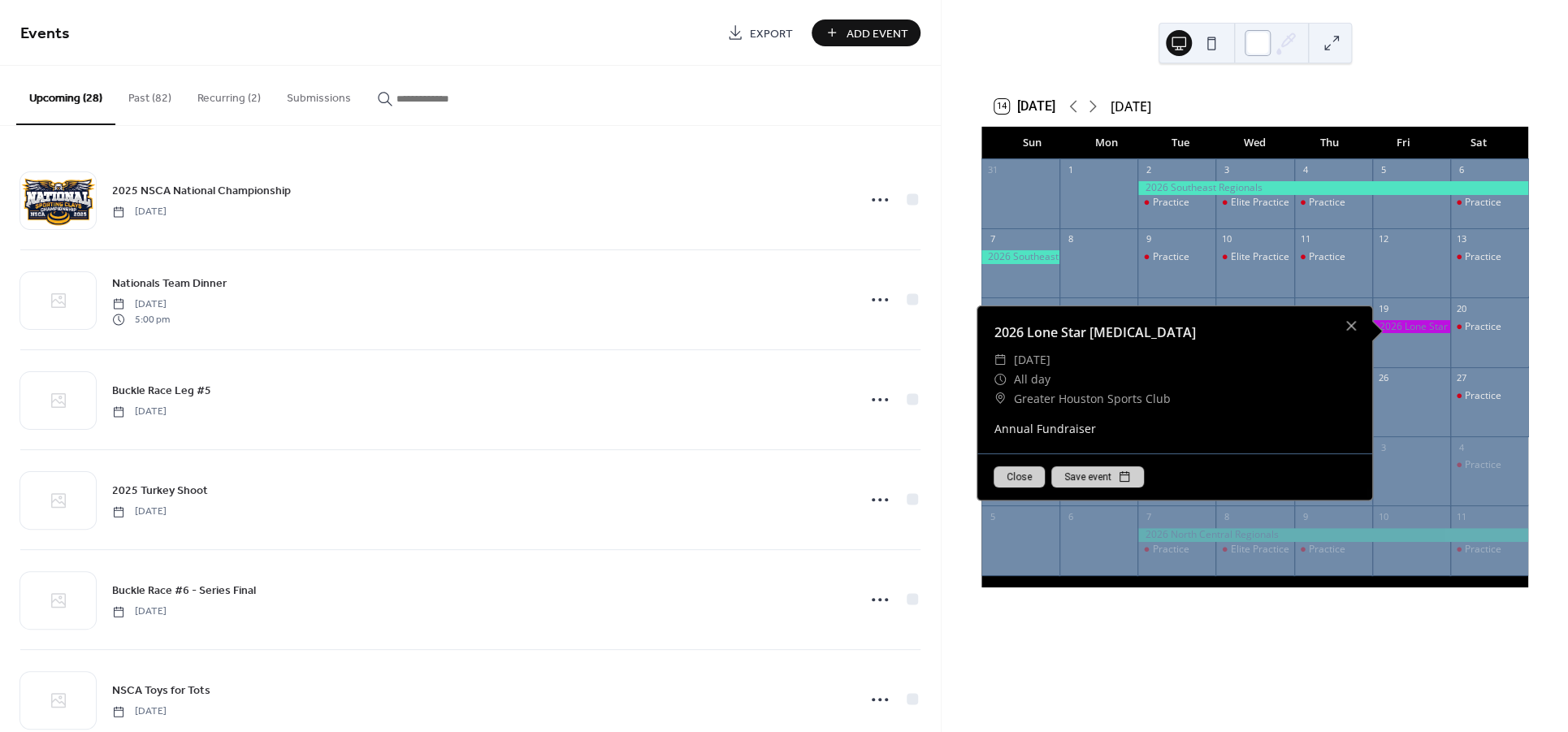
click at [1259, 47] on div at bounding box center [1257, 43] width 26 height 26
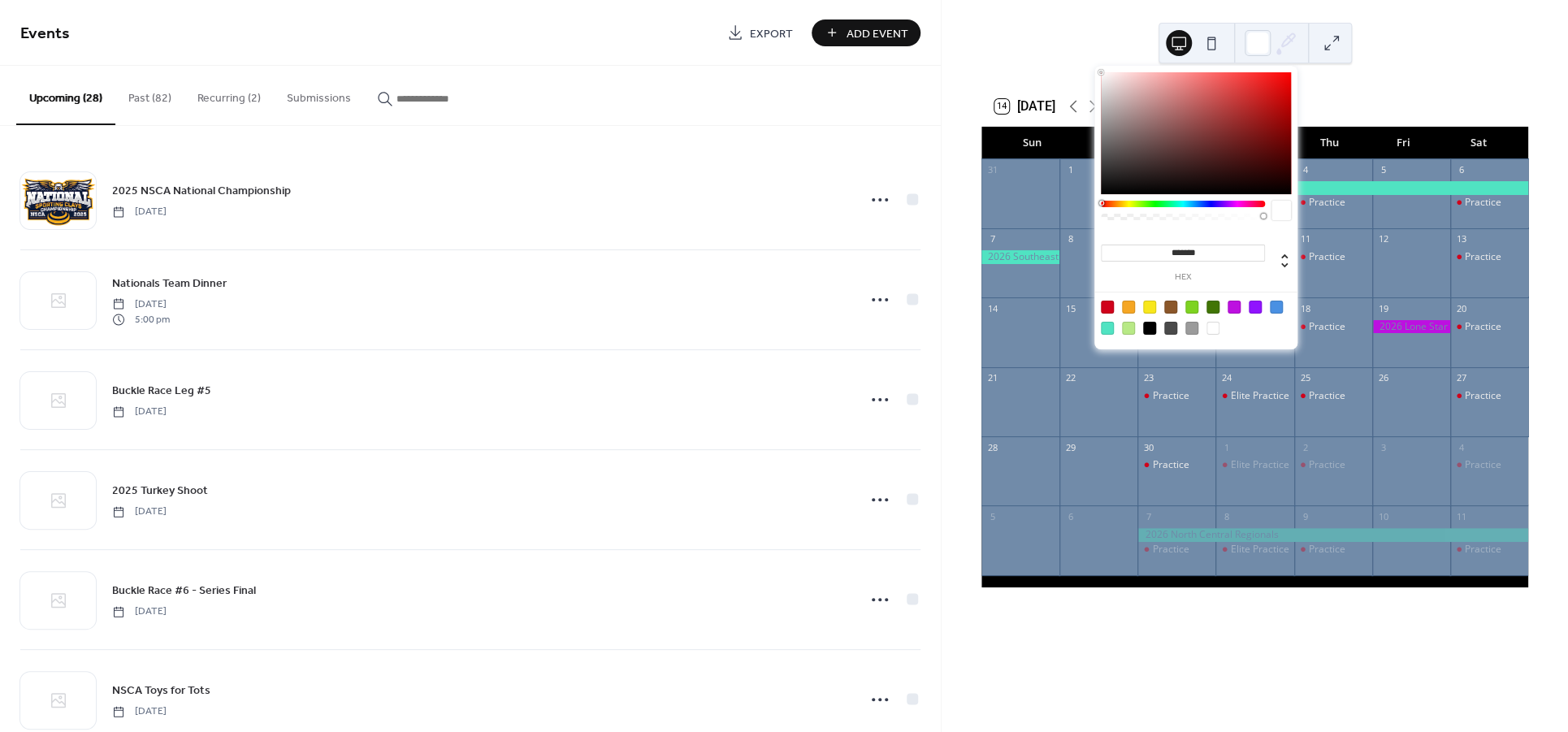
click at [1214, 329] on div at bounding box center [1212, 328] width 13 height 13
click at [1106, 311] on div at bounding box center [1107, 307] width 13 height 13
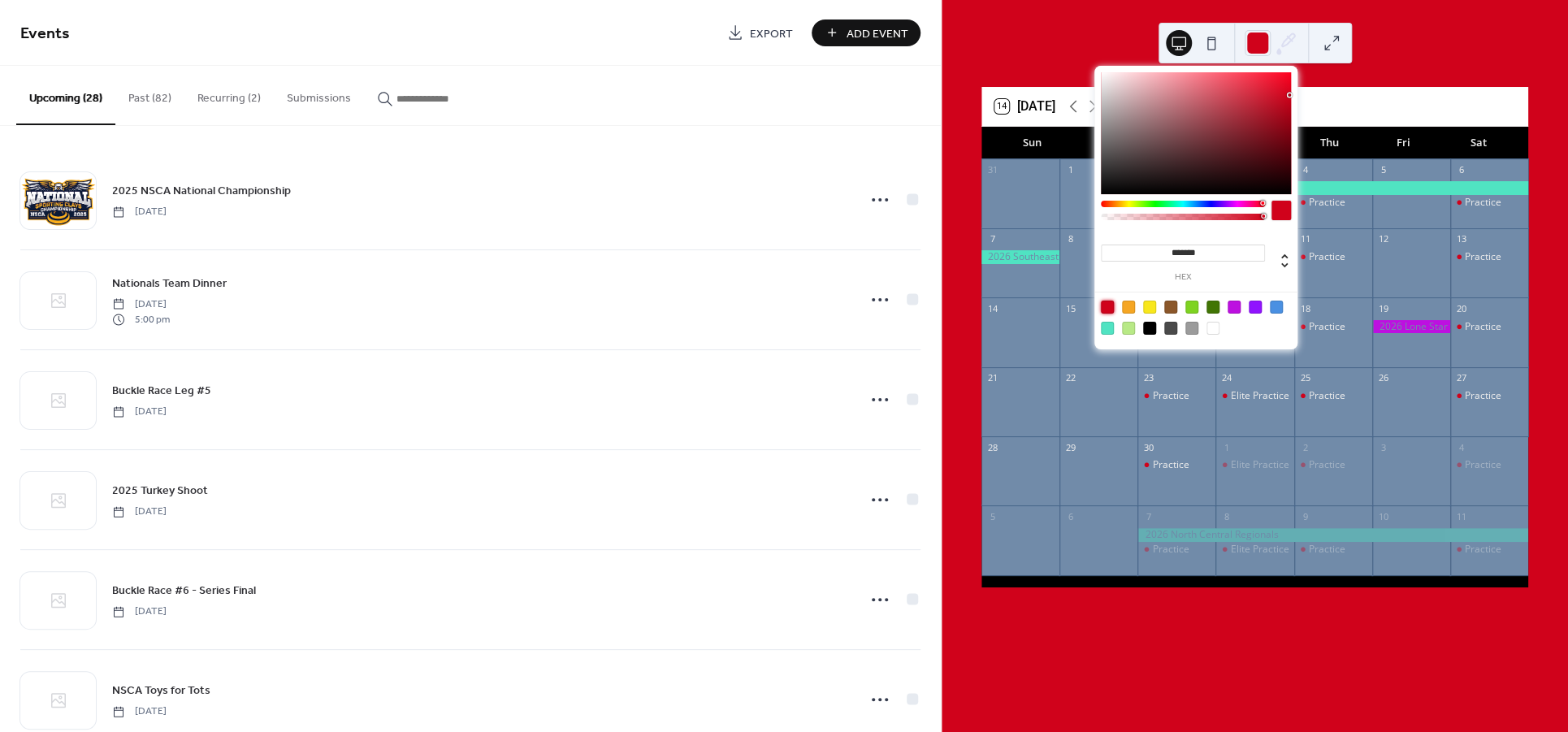
click at [1198, 329] on div at bounding box center [1192, 328] width 13 height 13
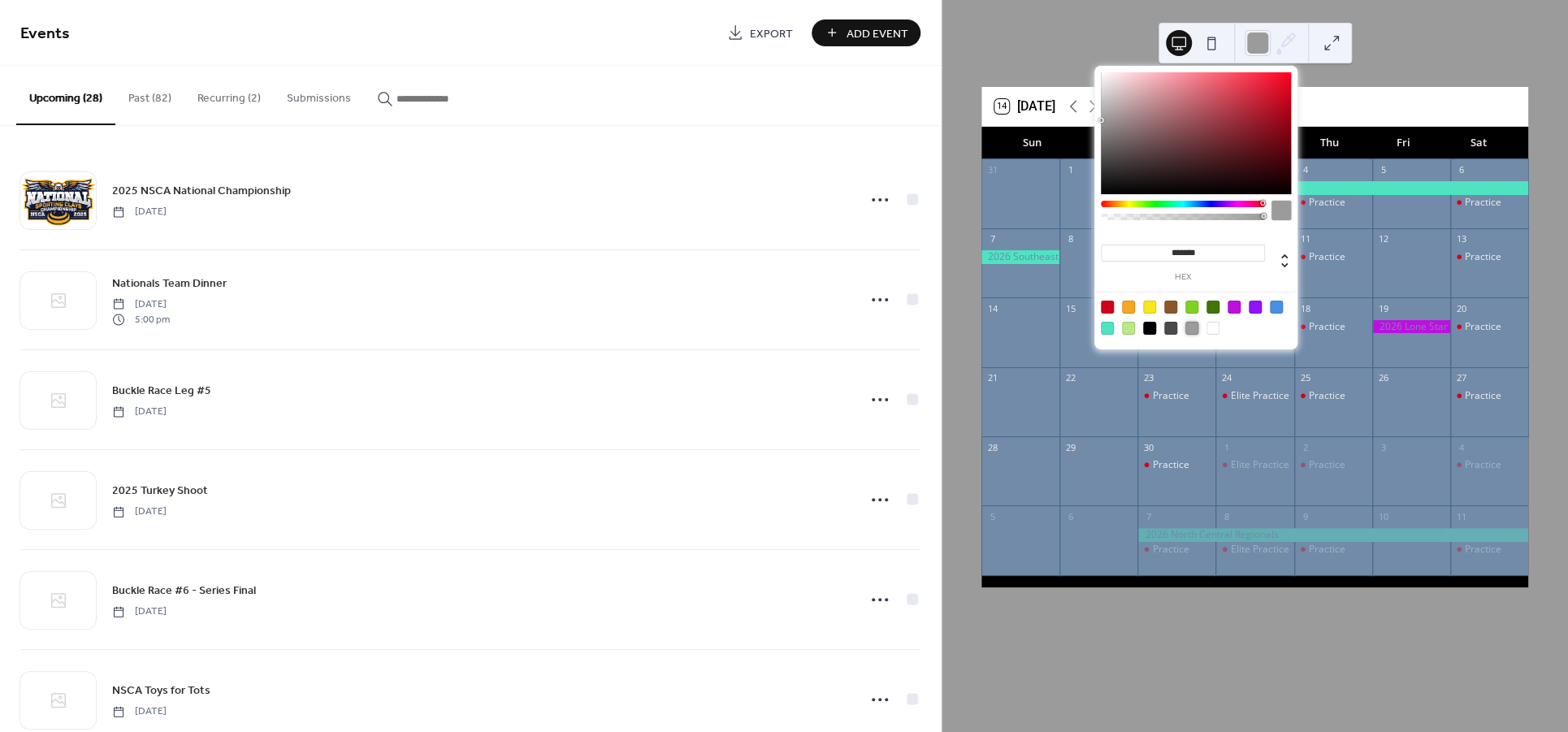
click at [1218, 332] on div at bounding box center [1212, 328] width 13 height 13
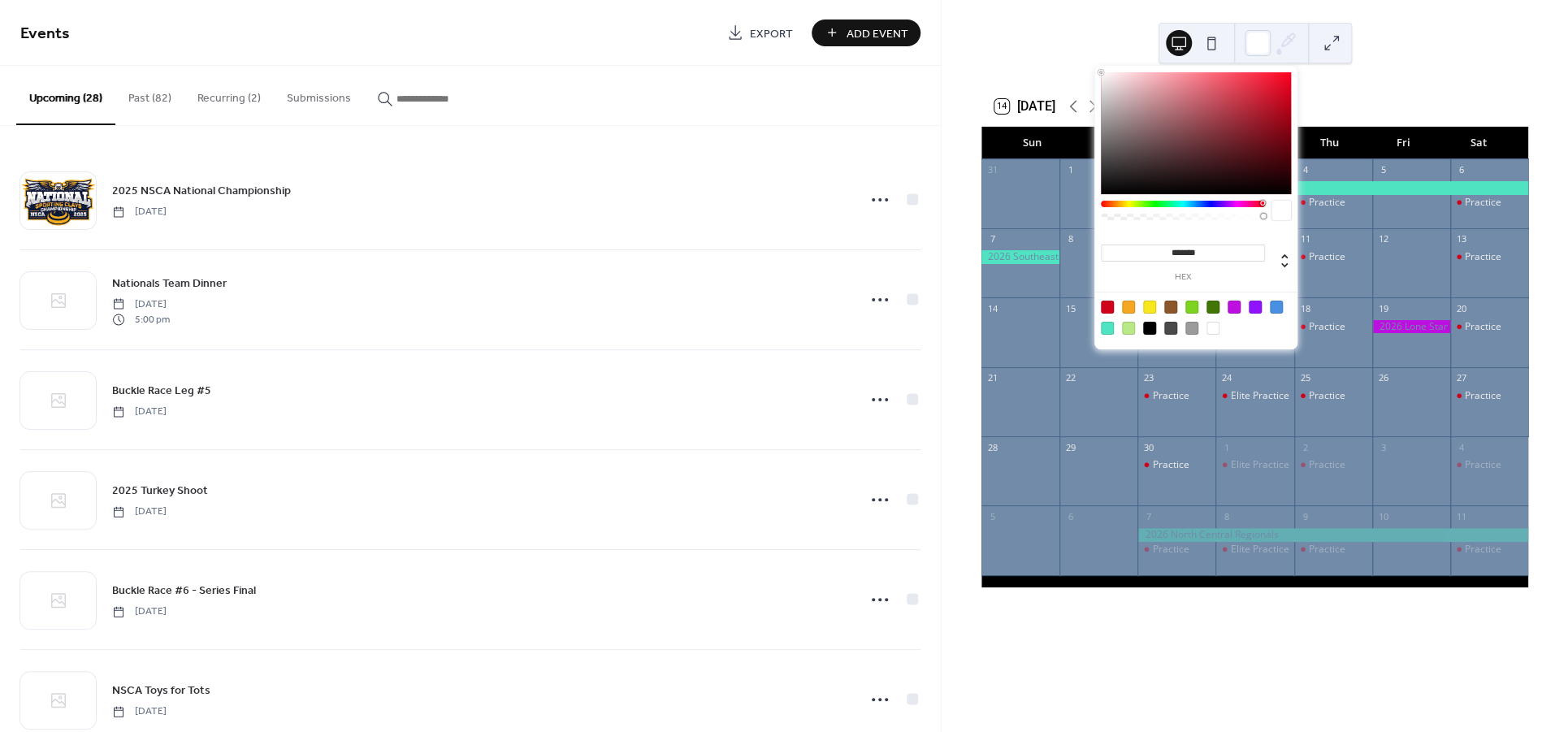
type input "*******"
click at [1327, 49] on button at bounding box center [1331, 43] width 26 height 26
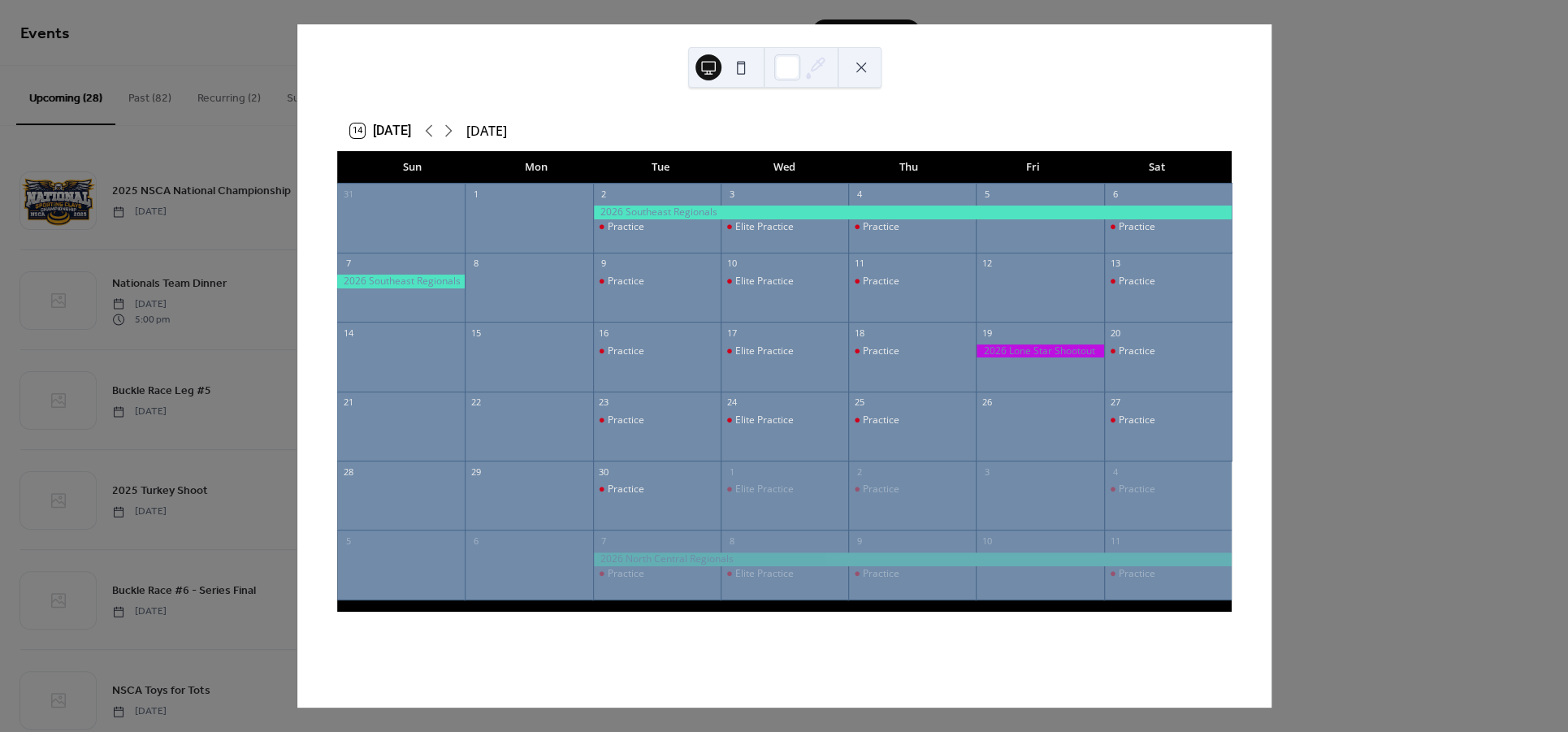
click at [740, 68] on button at bounding box center [740, 66] width 26 height 26
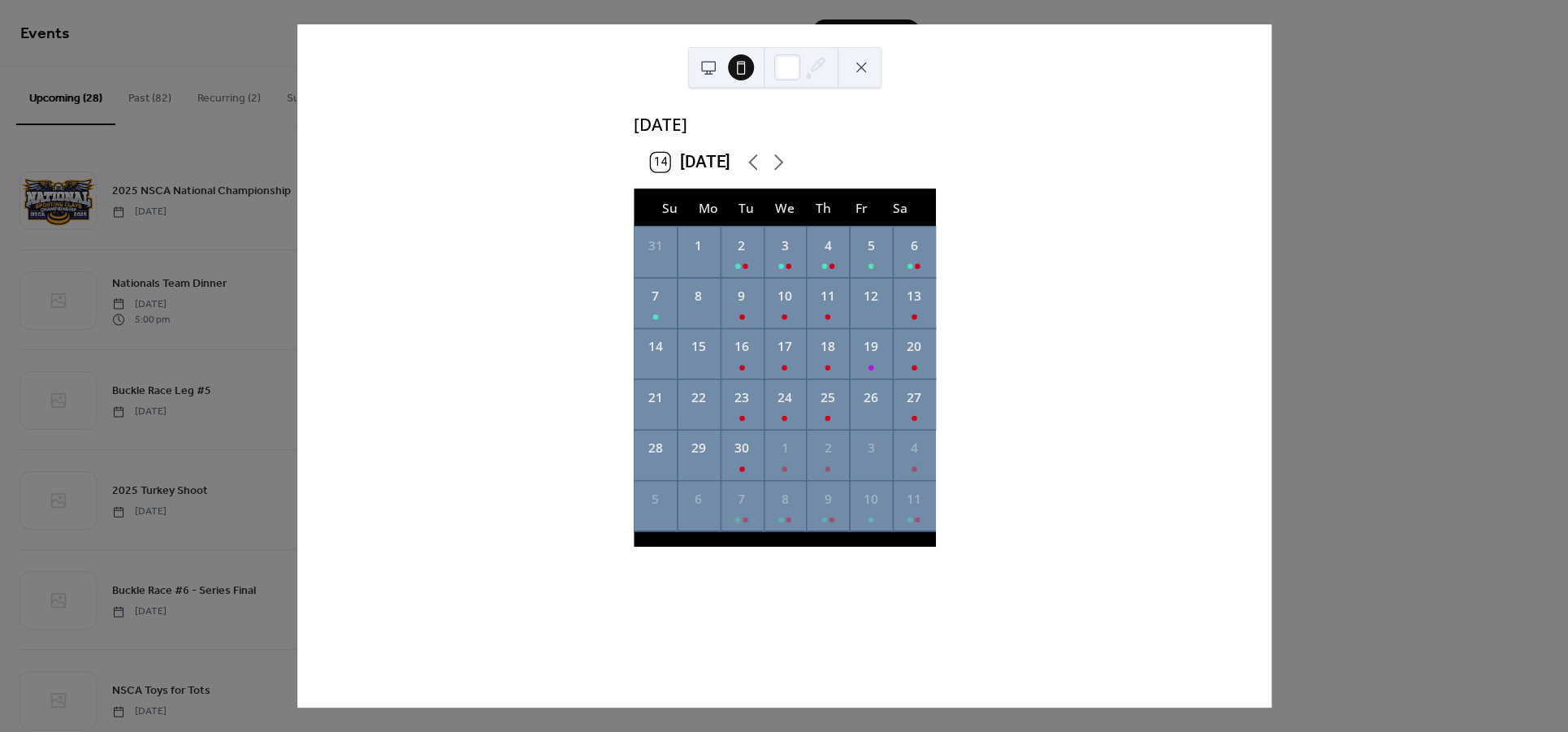
click at [858, 75] on button at bounding box center [861, 66] width 26 height 26
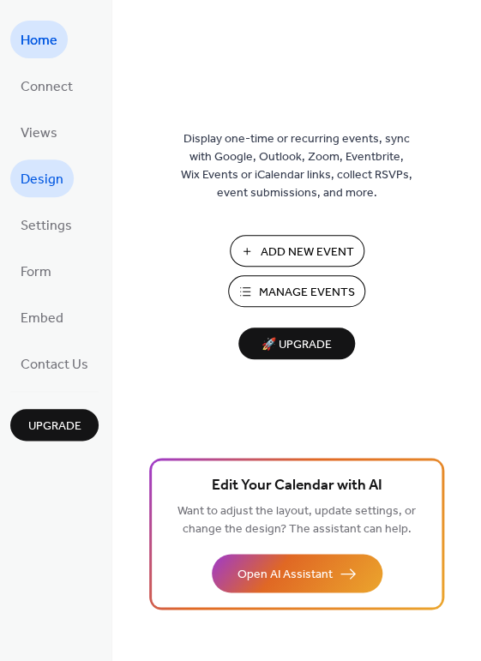
click at [44, 185] on span "Design" at bounding box center [42, 179] width 43 height 27
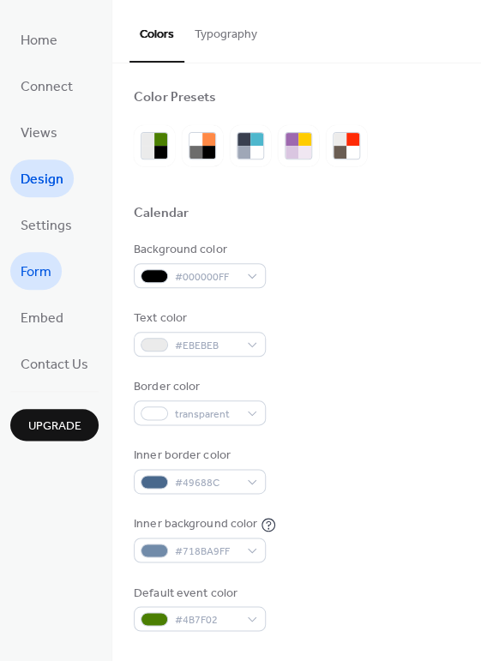
click at [27, 276] on span "Form" at bounding box center [36, 272] width 31 height 27
